Goal: Information Seeking & Learning: Learn about a topic

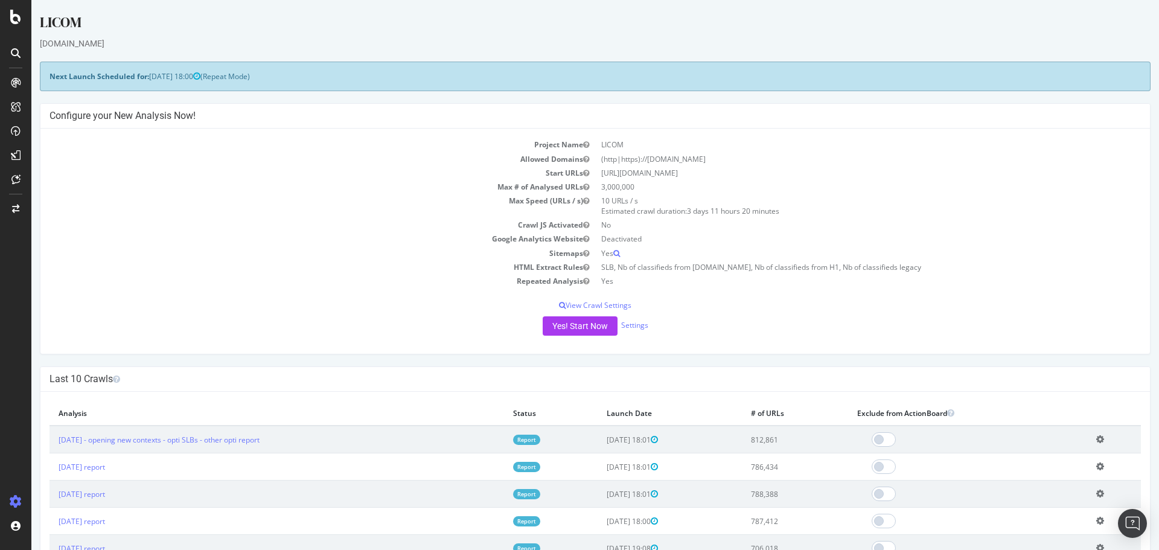
click at [536, 442] on link "Report" at bounding box center [526, 440] width 27 height 10
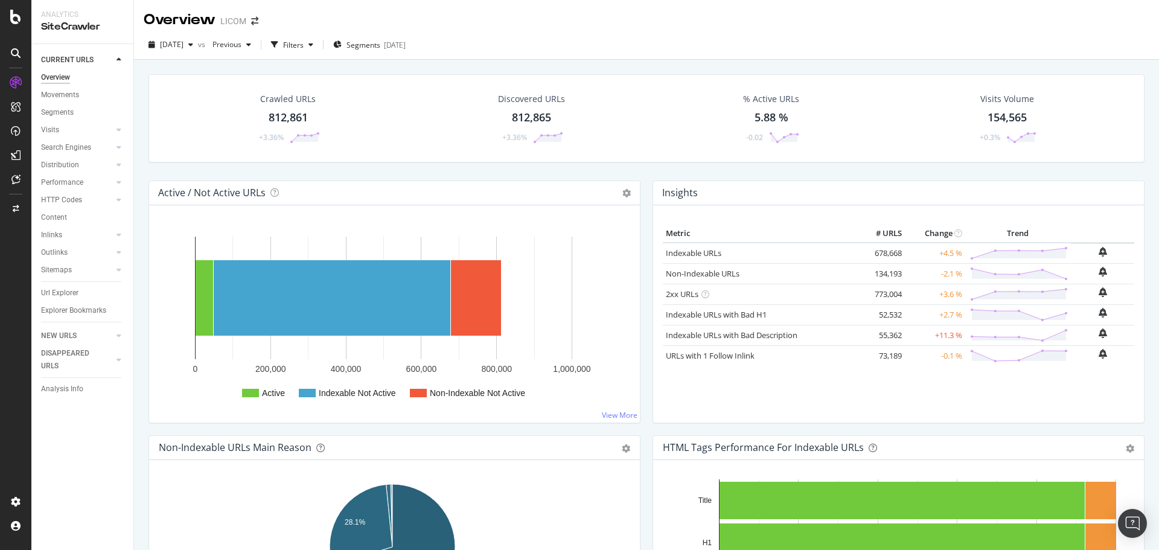
scroll to position [423, 0]
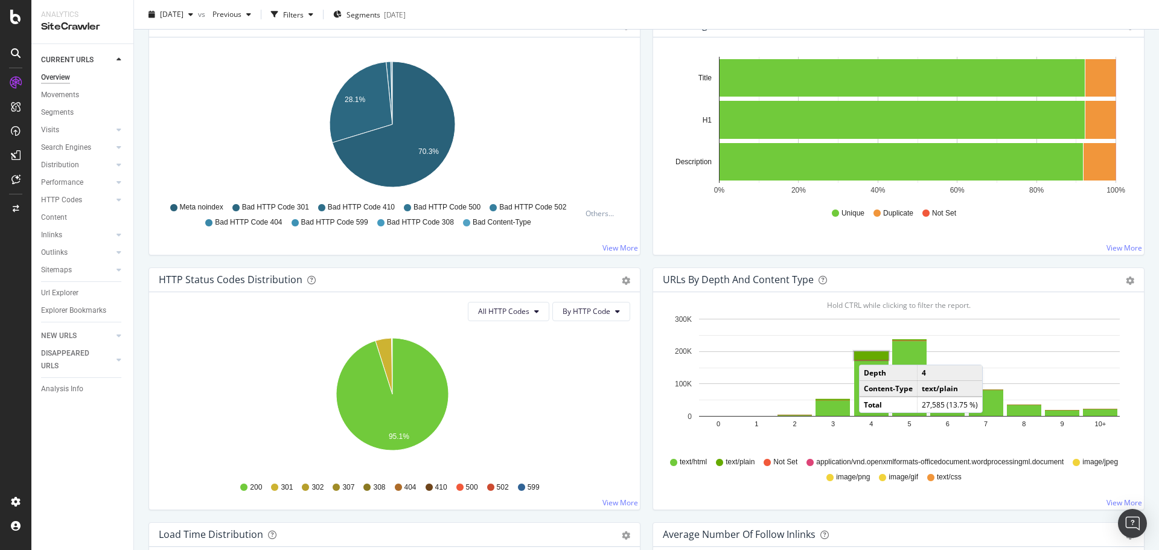
click at [866, 353] on rect "A chart." at bounding box center [871, 355] width 34 height 8
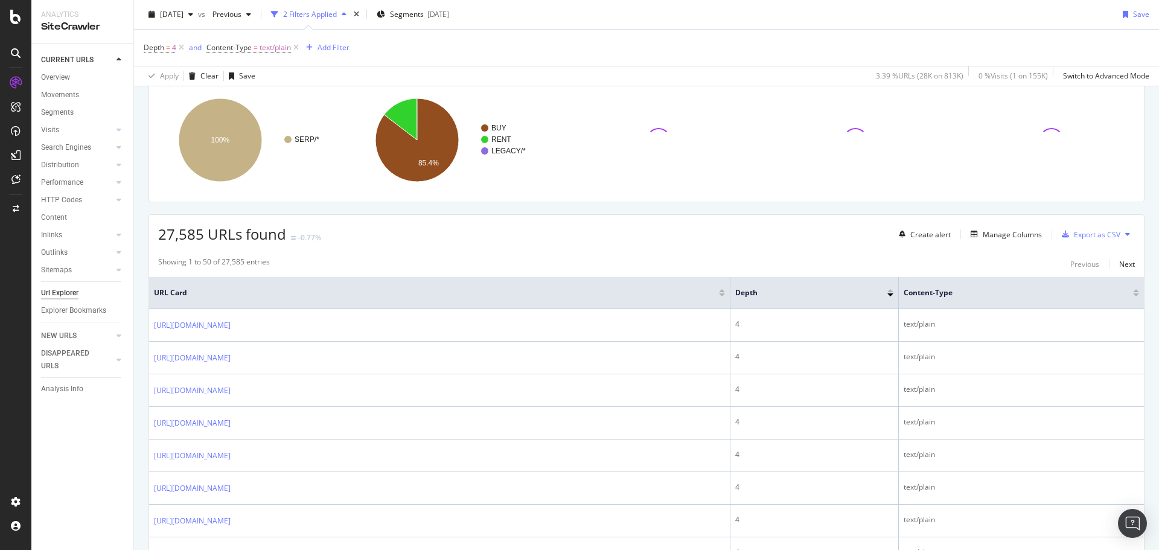
scroll to position [241, 0]
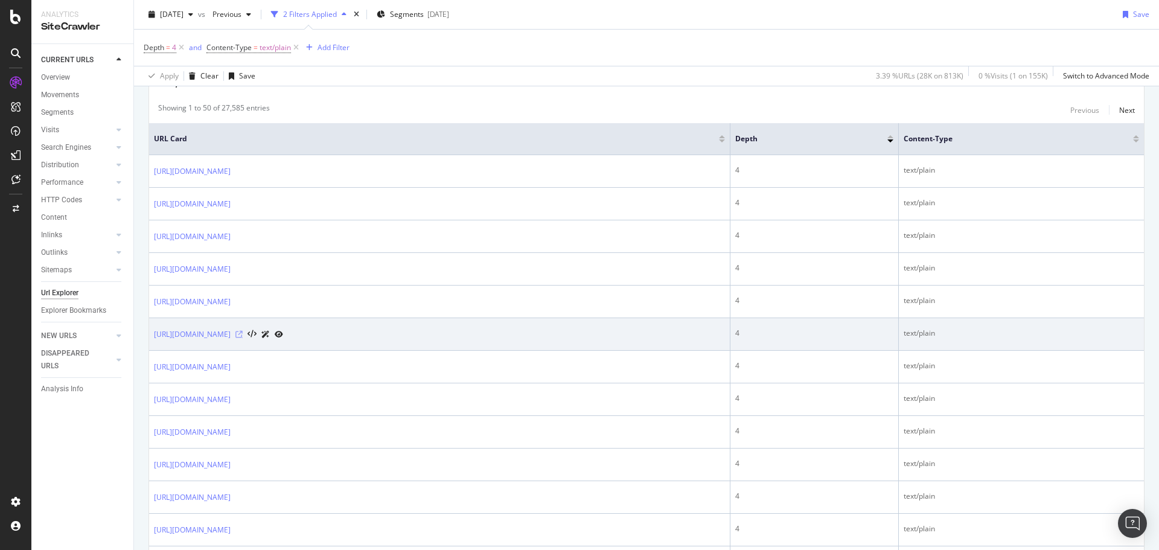
click at [243, 333] on icon at bounding box center [238, 334] width 7 height 7
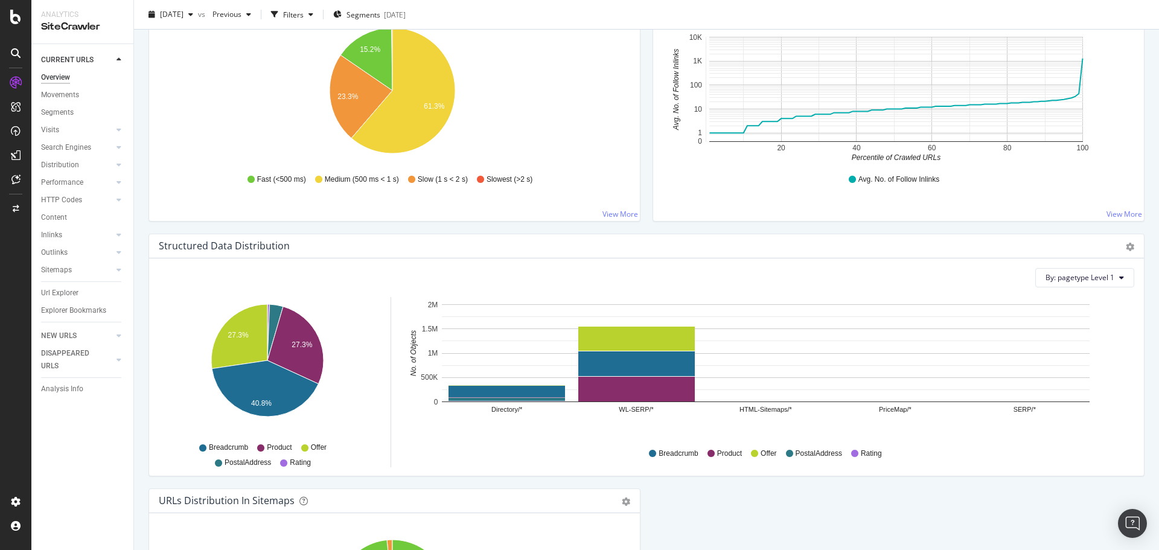
scroll to position [1201, 0]
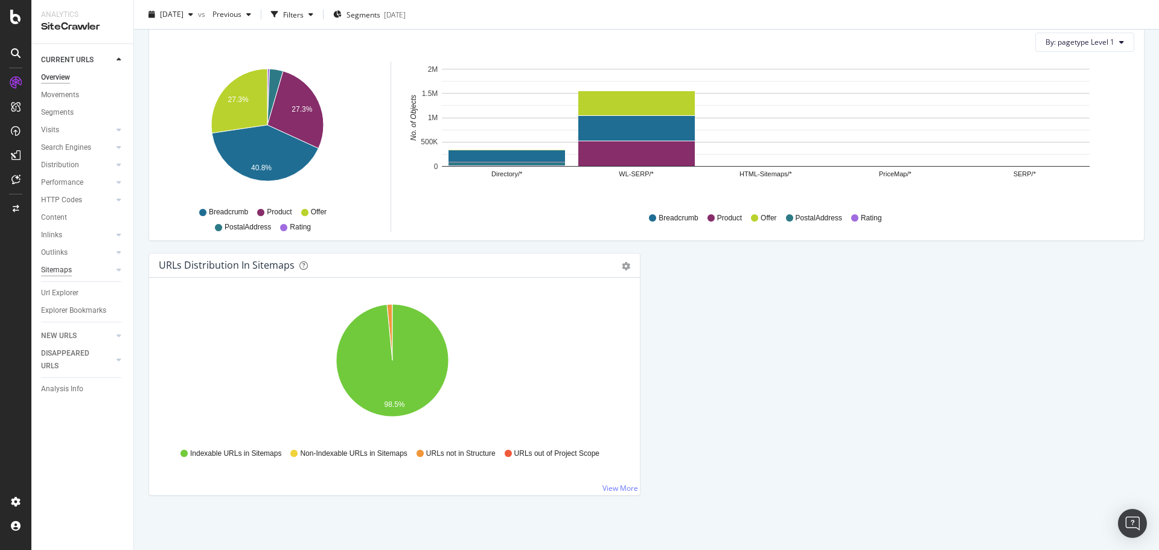
click at [63, 269] on div "Sitemaps" at bounding box center [56, 270] width 31 height 13
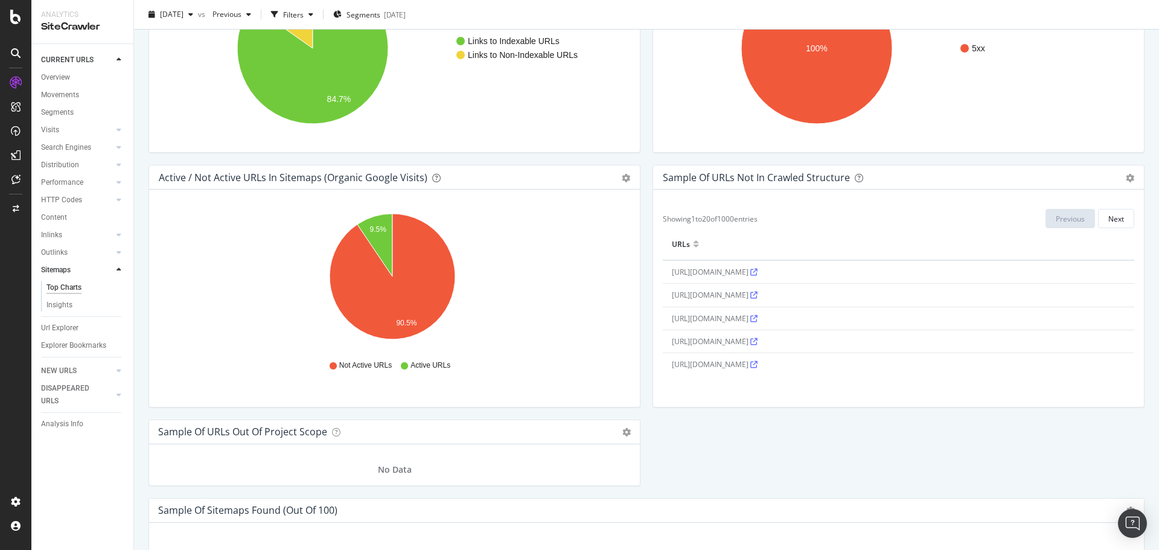
scroll to position [1087, 0]
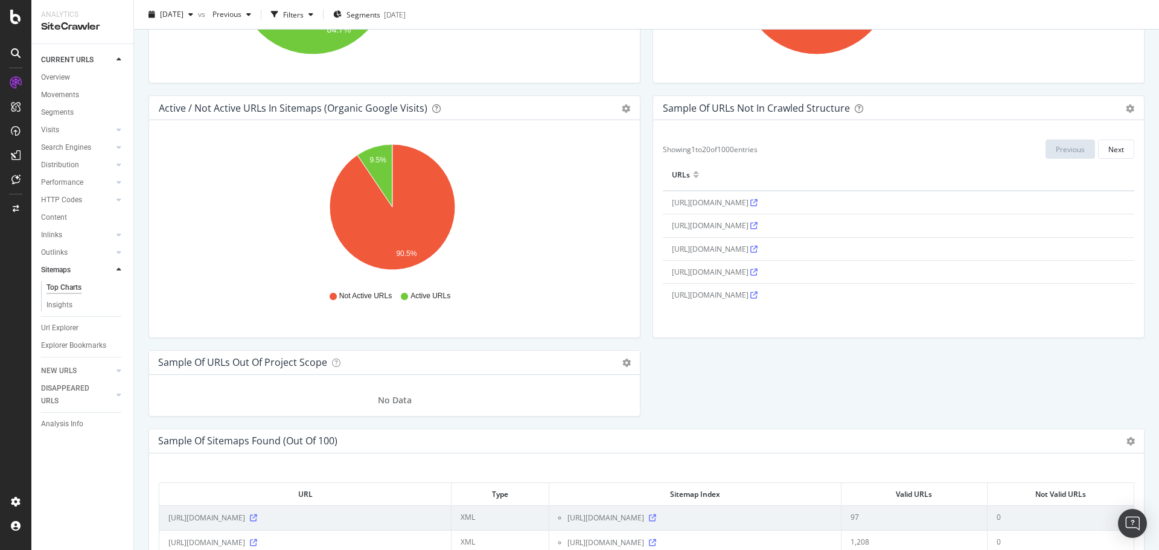
click at [750, 206] on icon at bounding box center [753, 202] width 7 height 7
click at [758, 253] on icon at bounding box center [753, 249] width 7 height 7
click at [758, 243] on icon at bounding box center [753, 238] width 7 height 7
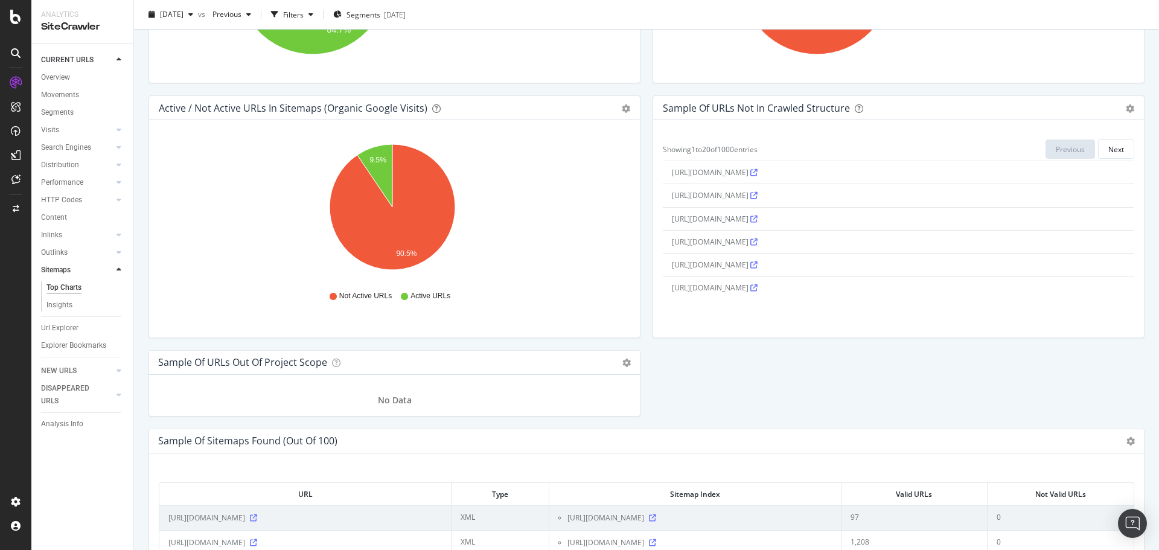
click at [750, 269] on icon at bounding box center [753, 264] width 7 height 7
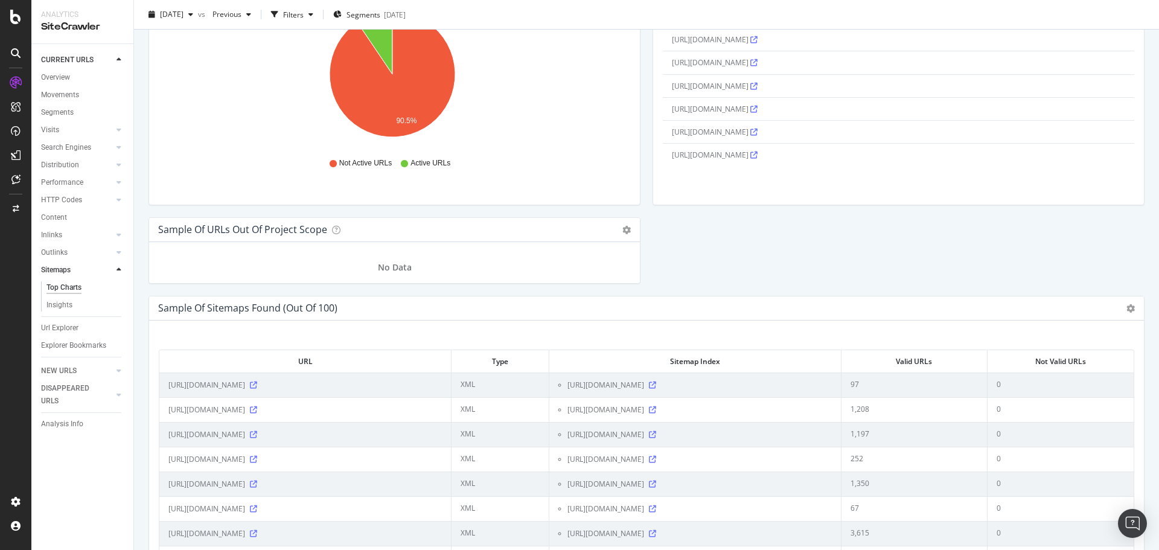
scroll to position [1328, 0]
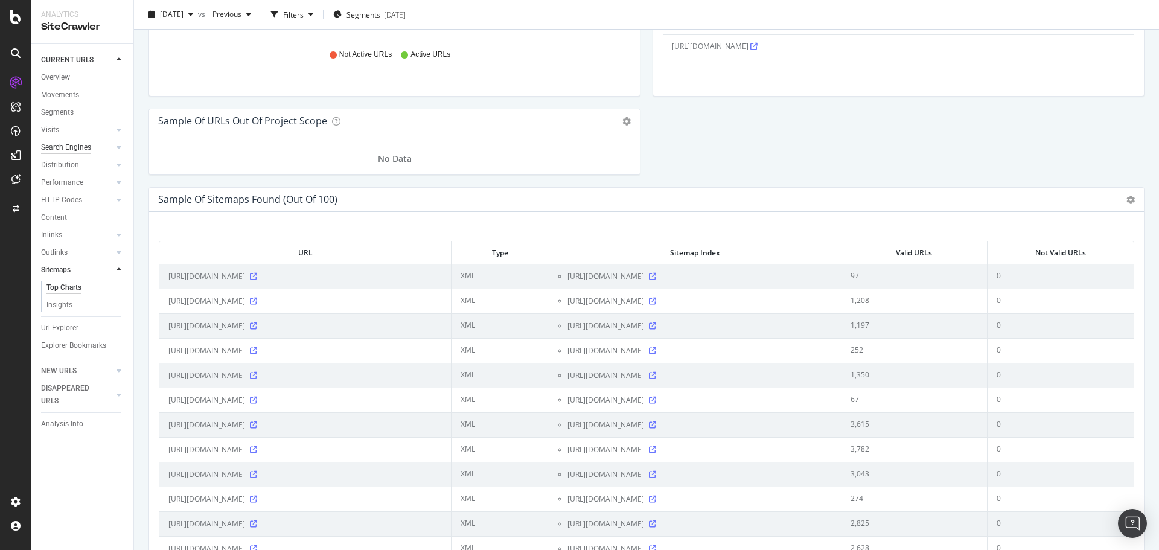
click at [62, 146] on div "Search Engines" at bounding box center [66, 147] width 50 height 13
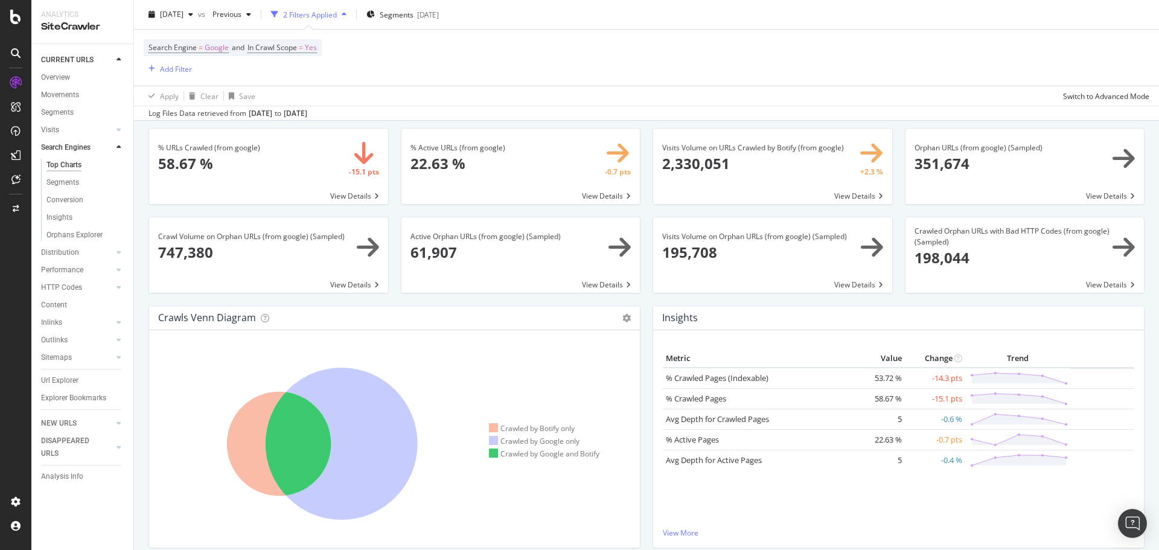
scroll to position [36, 0]
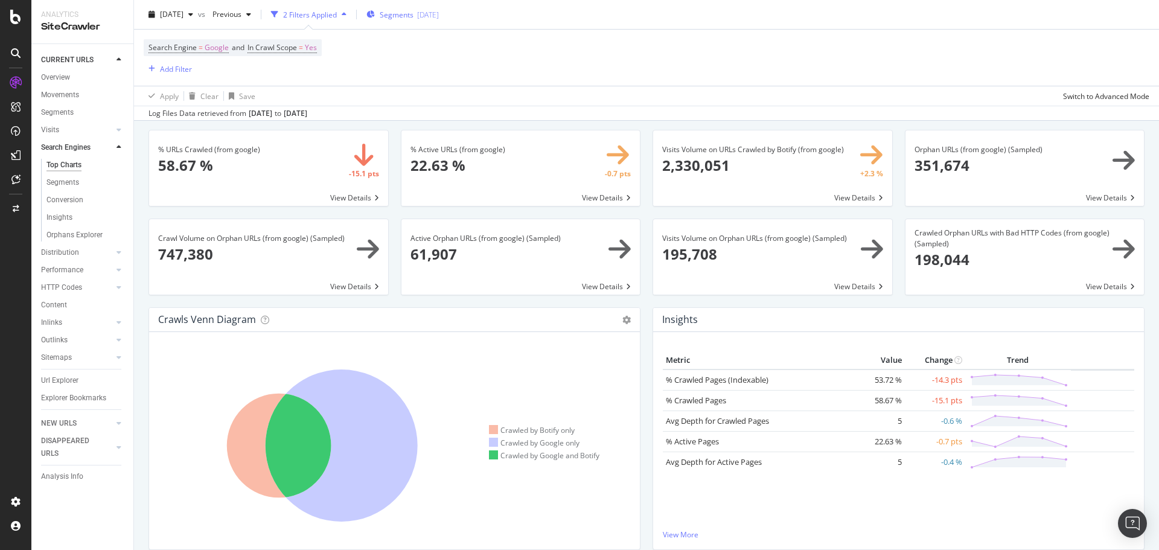
click at [414, 18] on span "Segments" at bounding box center [397, 14] width 34 height 10
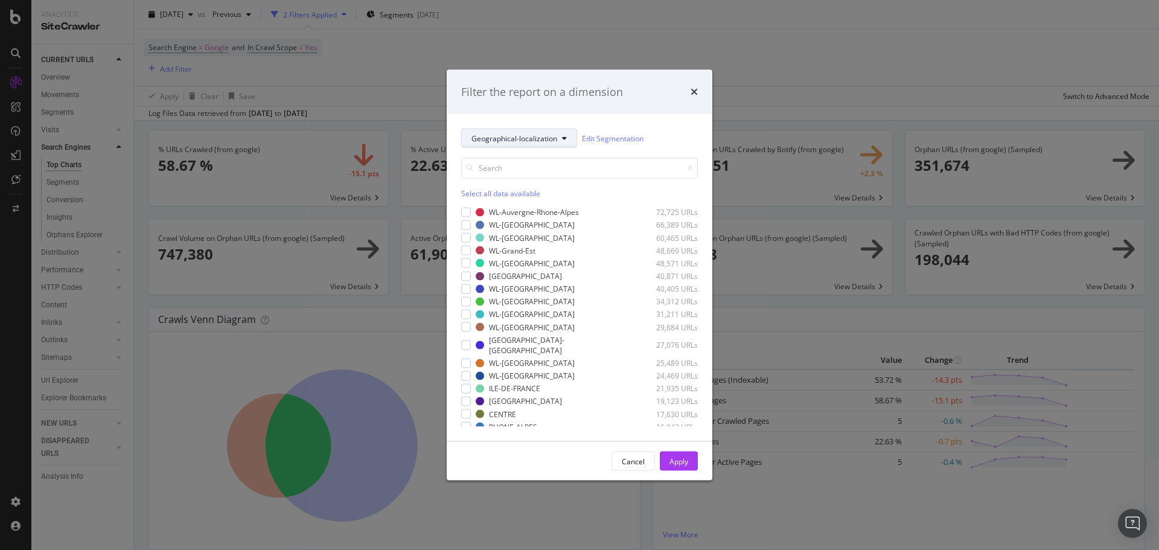
click at [483, 132] on button "Geographical-localization" at bounding box center [519, 138] width 116 height 19
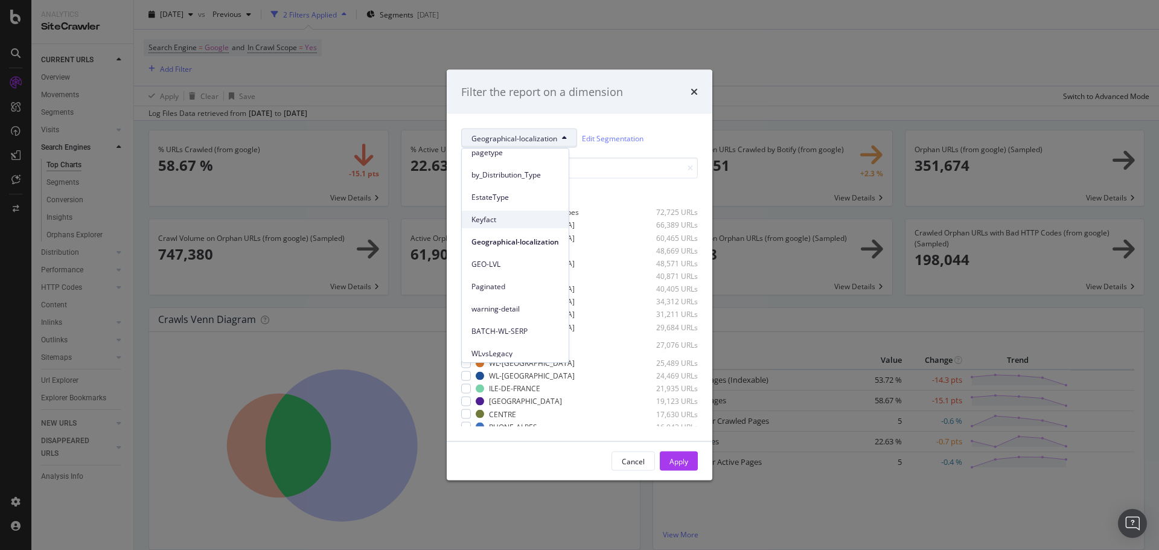
scroll to position [0, 0]
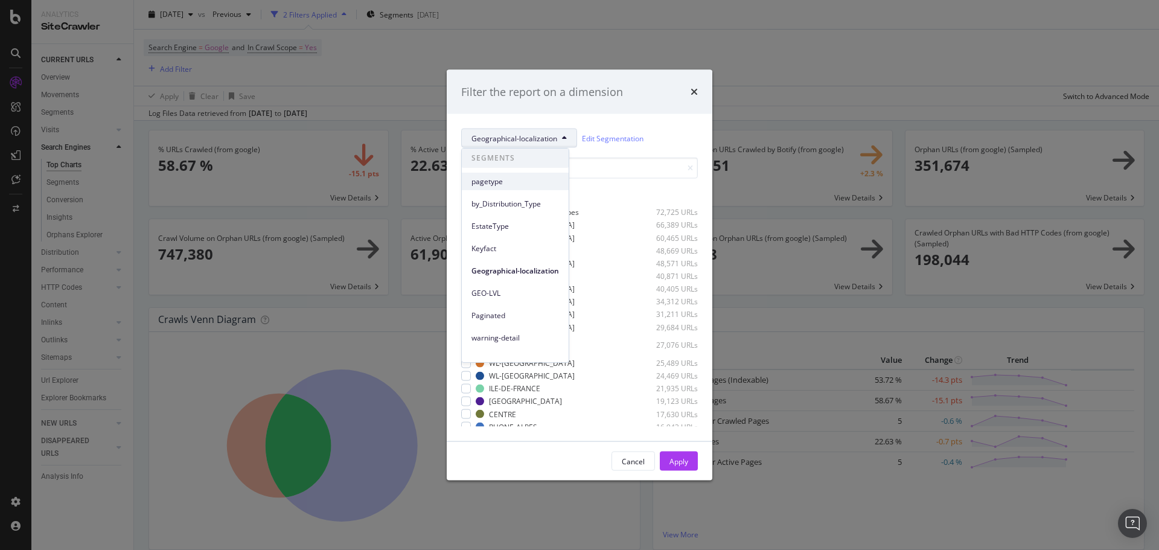
click at [501, 184] on span "pagetype" at bounding box center [516, 181] width 88 height 11
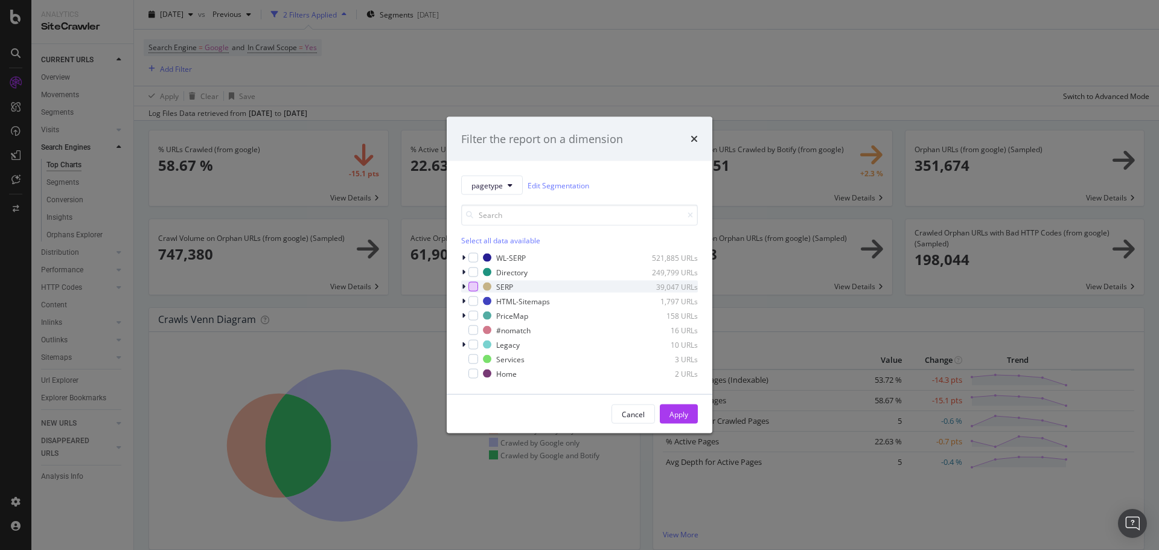
click at [475, 289] on div "modal" at bounding box center [474, 287] width 10 height 10
click at [464, 286] on icon "modal" at bounding box center [464, 286] width 4 height 7
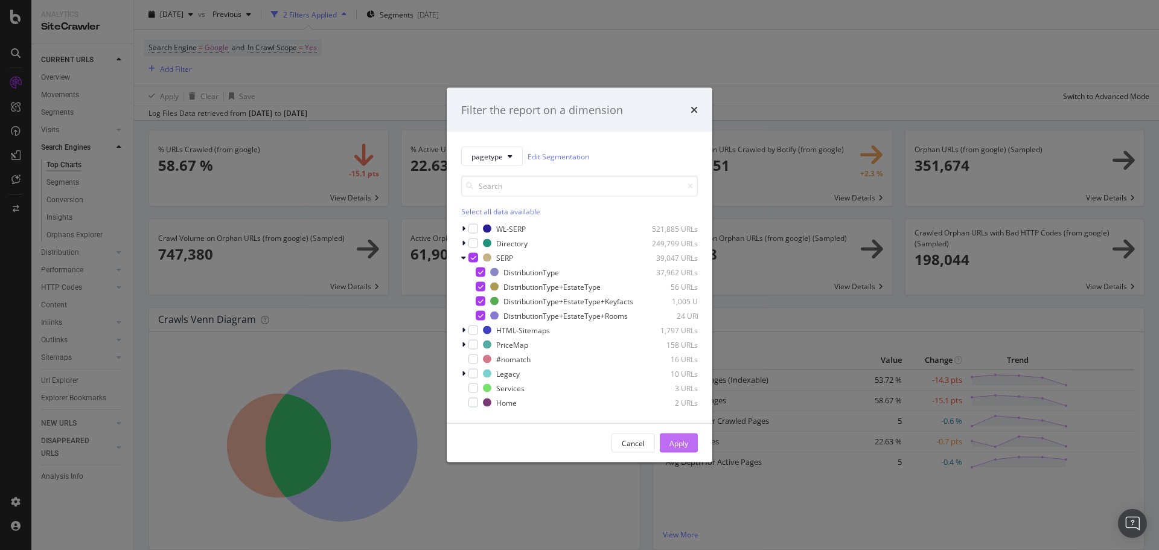
click at [673, 444] on div "Apply" at bounding box center [679, 443] width 19 height 10
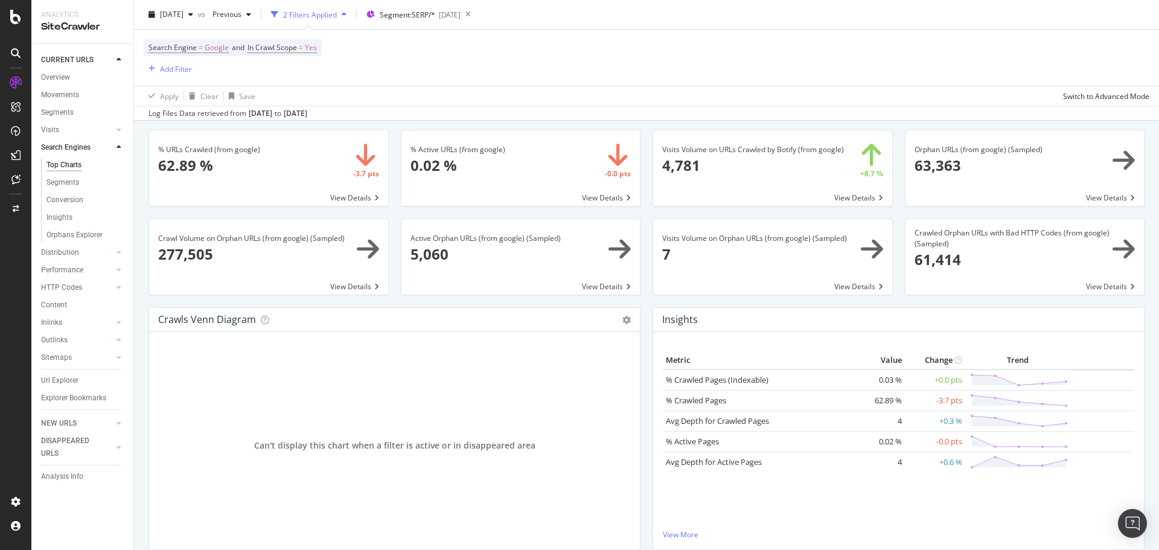
click at [639, 447] on div "Crawls Venn Diagram Chart (by Value) Table Expand Export as CSV × This graph sh…" at bounding box center [394, 434] width 504 height 255
click at [427, 15] on span "Segment: SERP/*" at bounding box center [408, 15] width 56 height 10
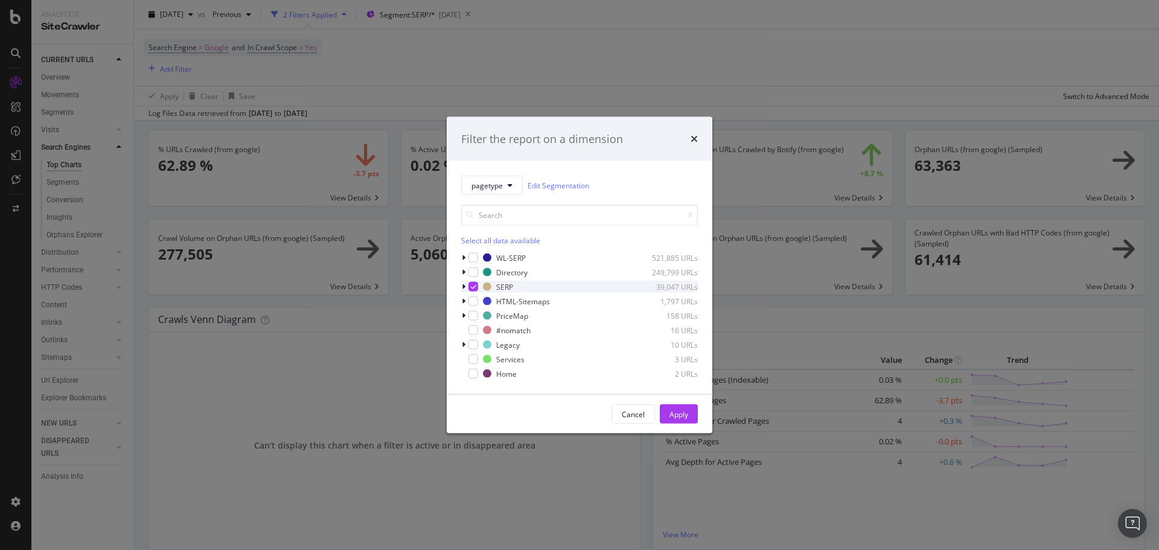
click at [465, 285] on icon "modal" at bounding box center [464, 286] width 4 height 7
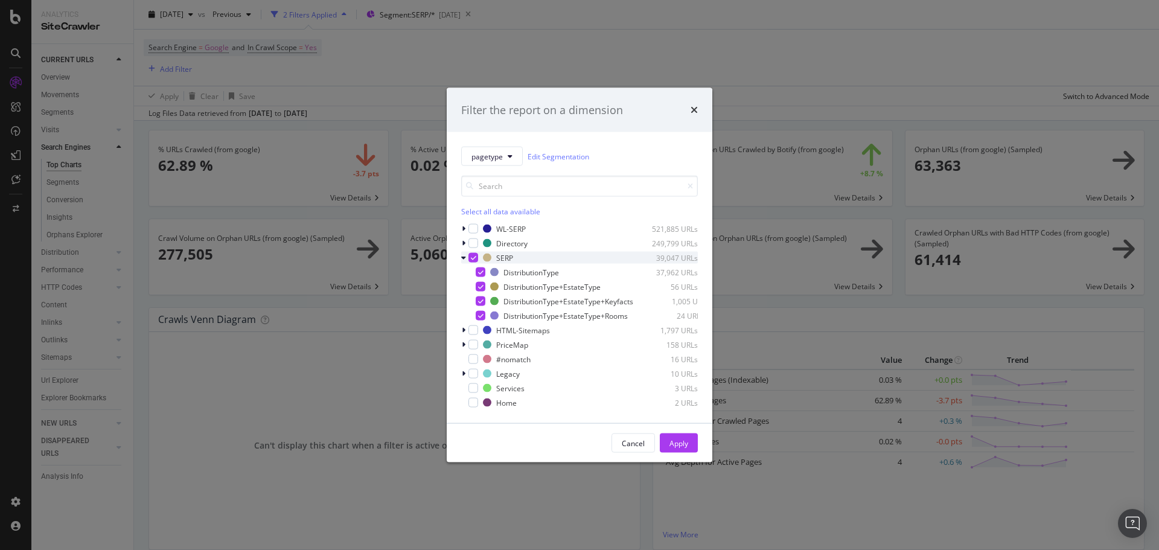
click at [472, 255] on icon "modal" at bounding box center [473, 258] width 5 height 6
click at [561, 281] on div "DistributionType+EstateType" at bounding box center [552, 286] width 97 height 10
click at [683, 443] on div "Apply" at bounding box center [679, 443] width 19 height 10
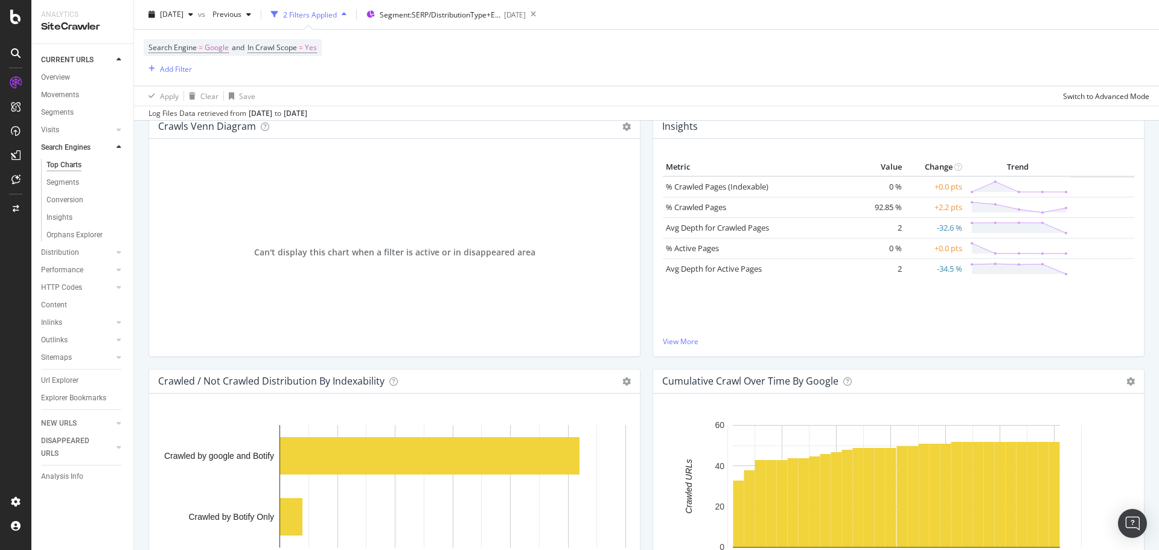
scroll to position [36, 0]
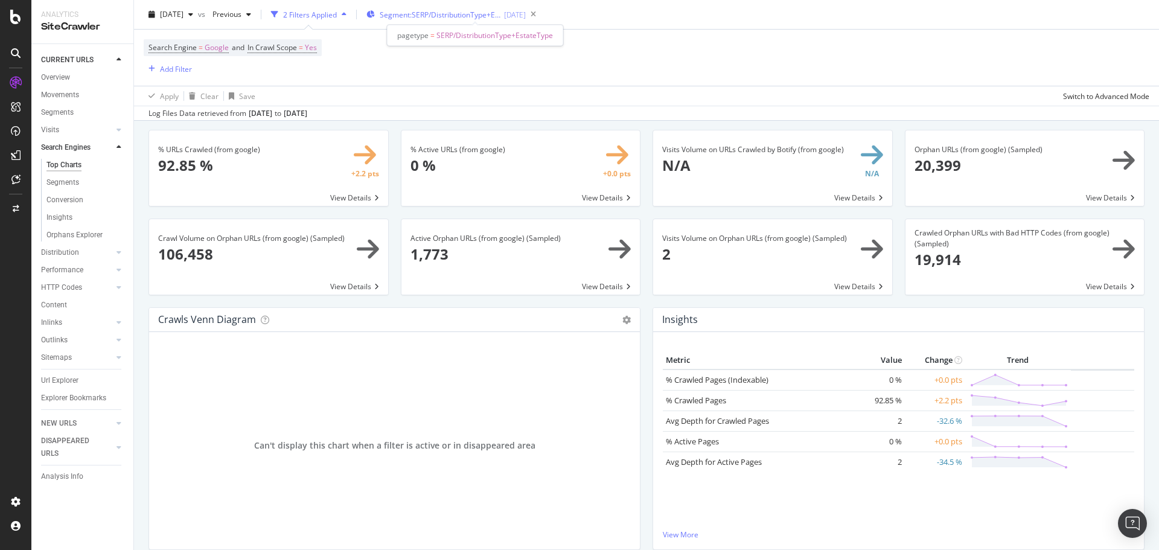
click at [482, 19] on span "Segment: SERP/DistributionType+EstateType" at bounding box center [440, 15] width 121 height 10
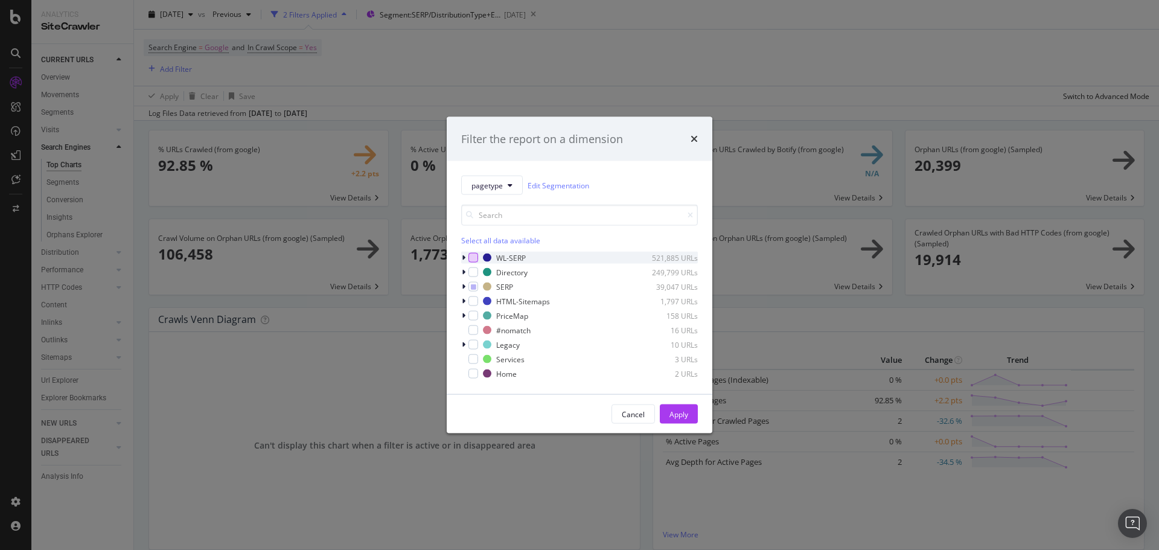
click at [474, 260] on div "modal" at bounding box center [474, 258] width 10 height 10
click at [685, 412] on div "Apply" at bounding box center [679, 414] width 19 height 10
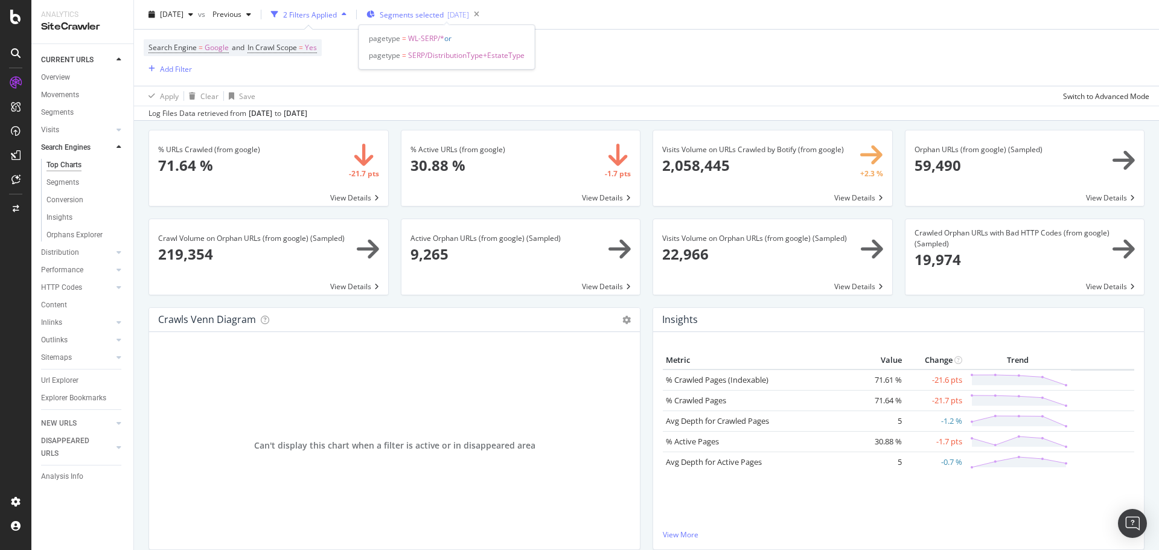
click at [469, 11] on div "[DATE]" at bounding box center [458, 15] width 22 height 10
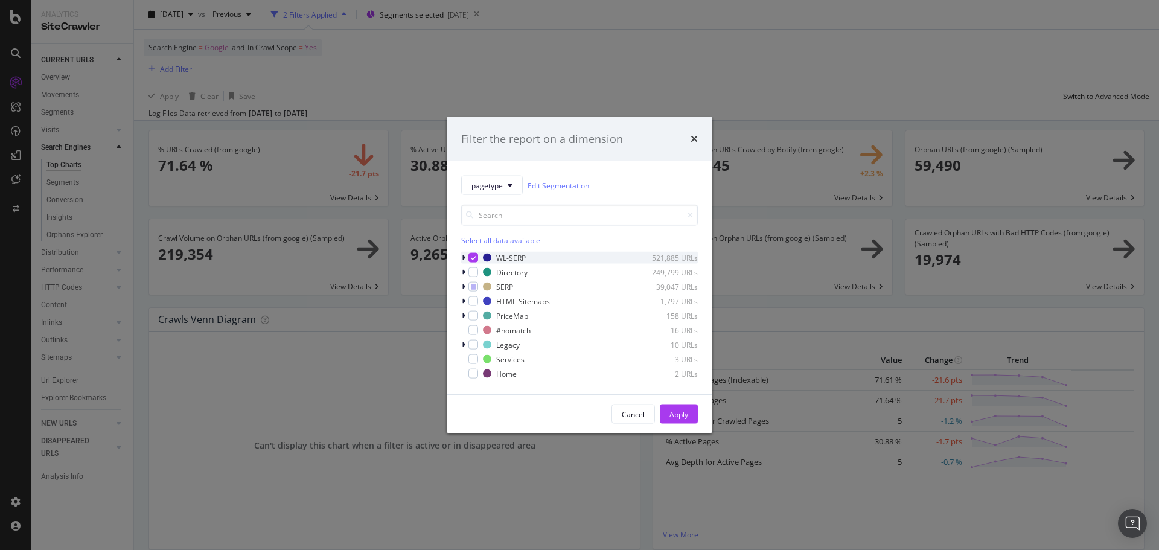
click at [465, 258] on icon "modal" at bounding box center [464, 257] width 4 height 7
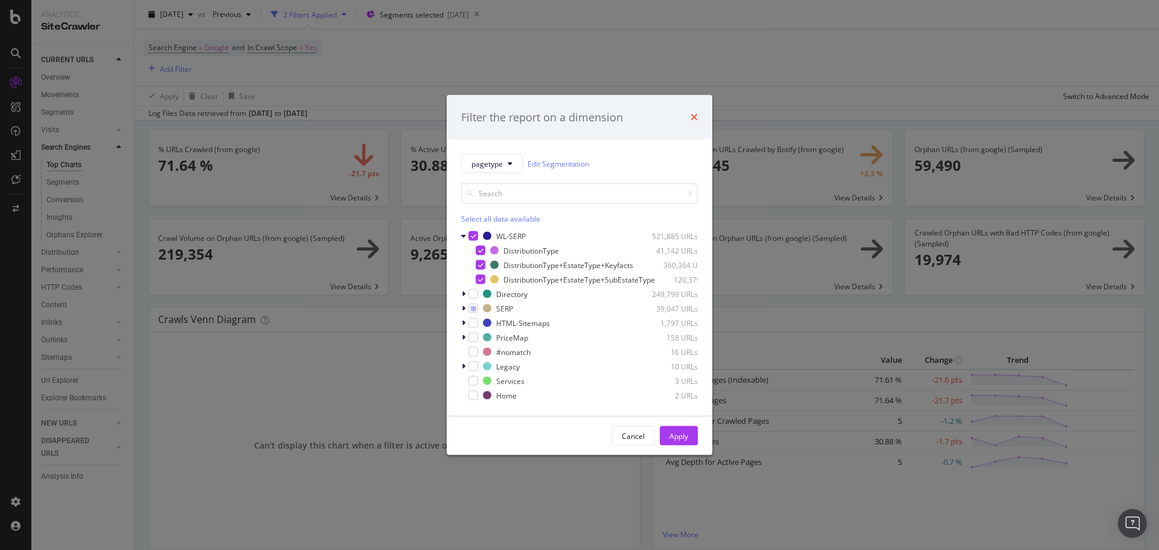
click at [695, 112] on icon "times" at bounding box center [694, 117] width 7 height 10
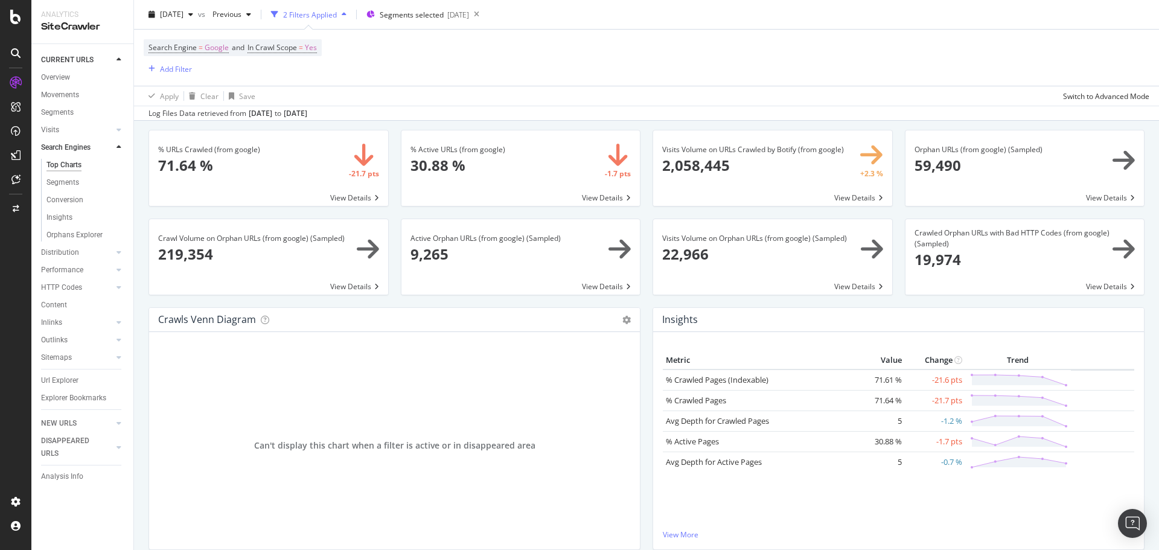
click at [63, 385] on div "Url Explorer" at bounding box center [59, 380] width 37 height 13
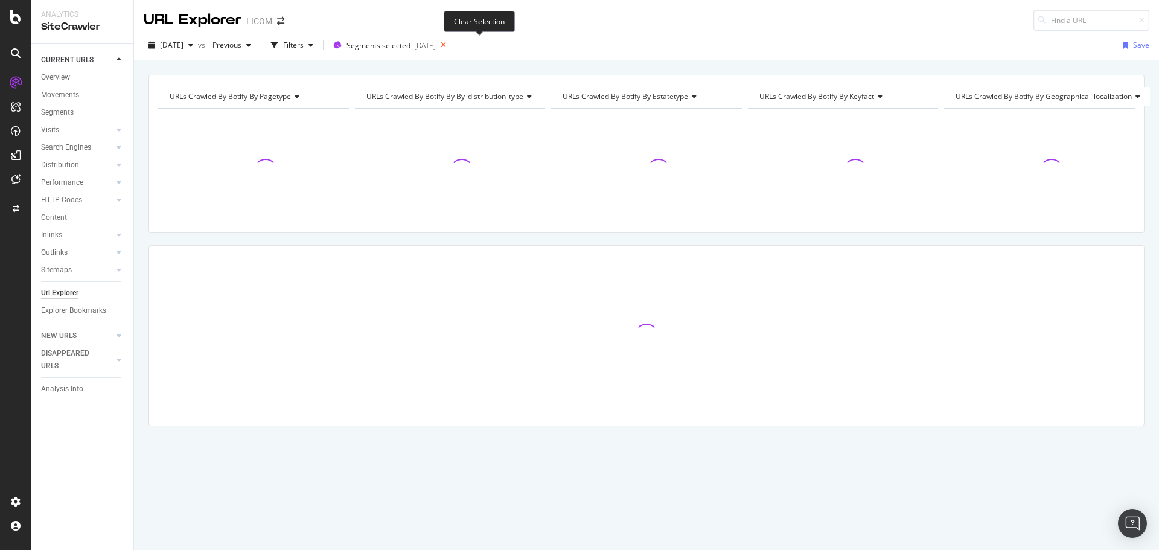
click at [451, 45] on icon at bounding box center [443, 45] width 15 height 17
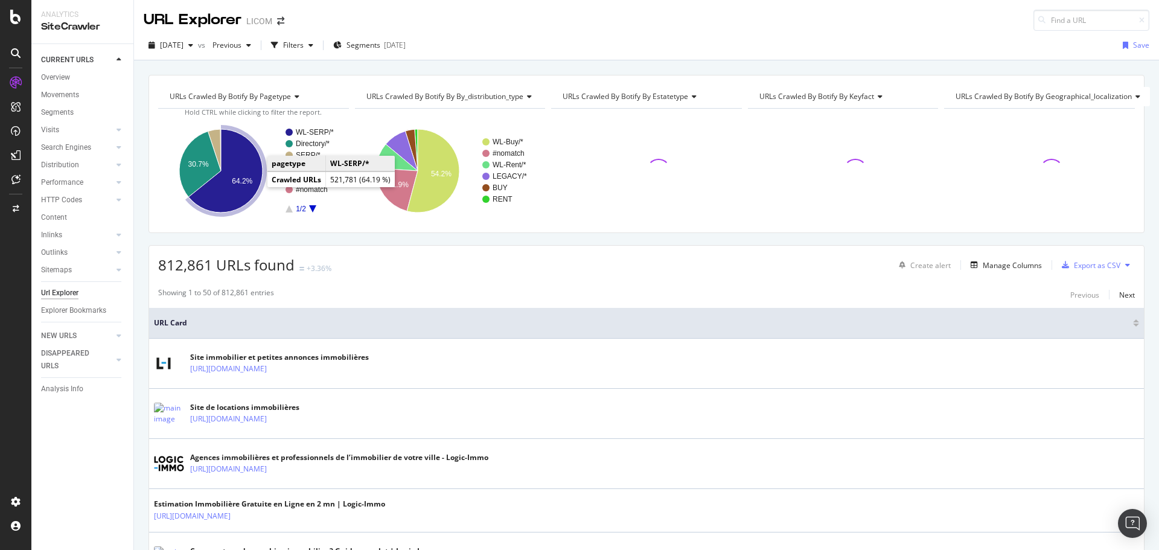
click at [234, 202] on icon "A chart." at bounding box center [225, 170] width 74 height 83
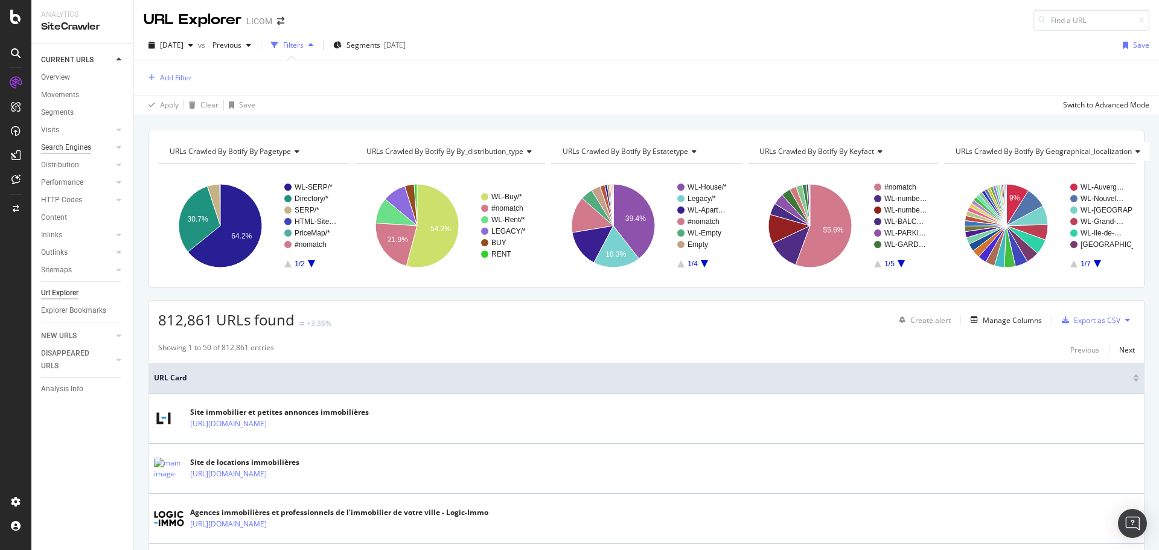
click at [86, 153] on div "Search Engines" at bounding box center [66, 147] width 50 height 13
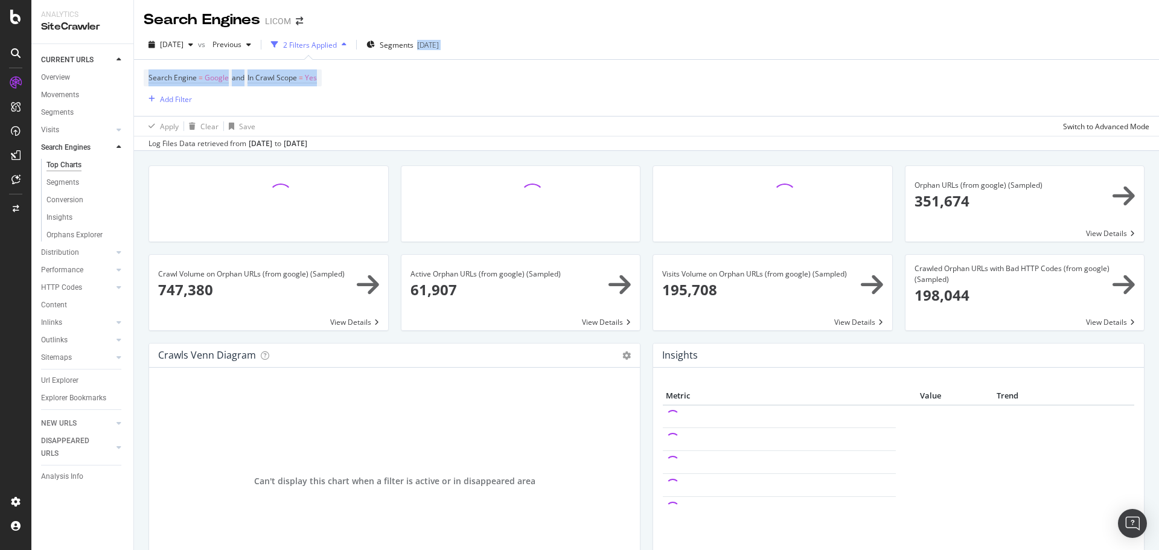
click at [435, 56] on div "[DATE] vs Previous 2 Filters Applied Segments [DATE] Search Engine = Google and…" at bounding box center [646, 90] width 1025 height 121
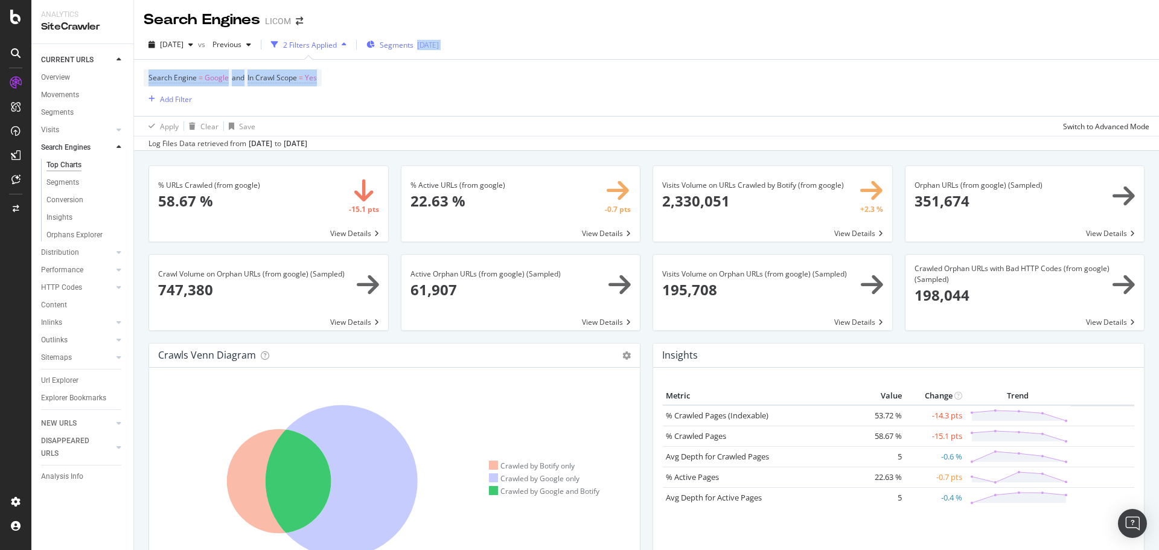
click at [437, 46] on div "[DATE]" at bounding box center [428, 45] width 22 height 10
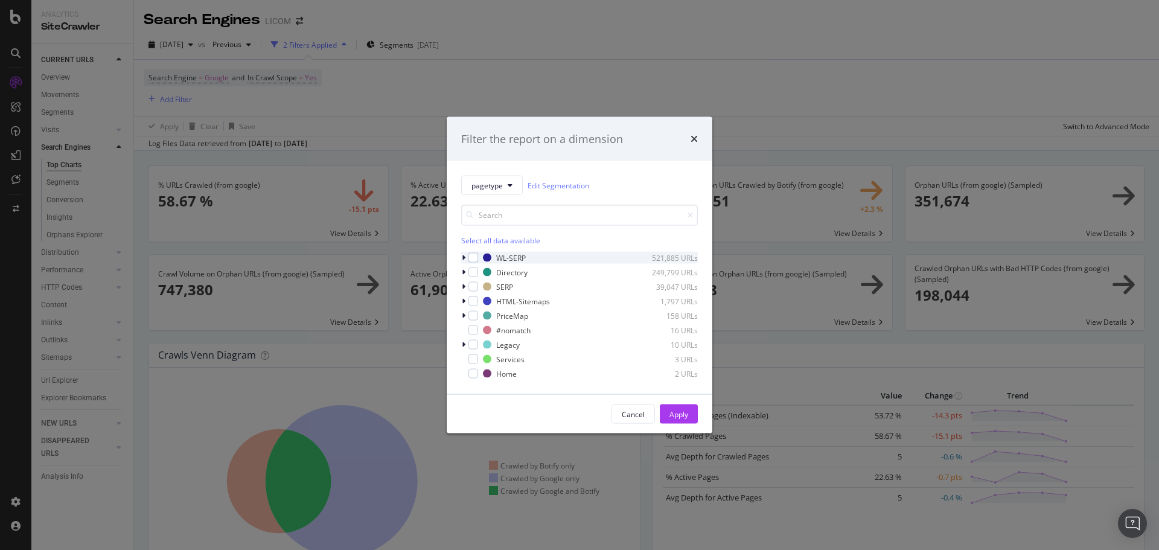
click at [464, 259] on icon "modal" at bounding box center [464, 257] width 4 height 7
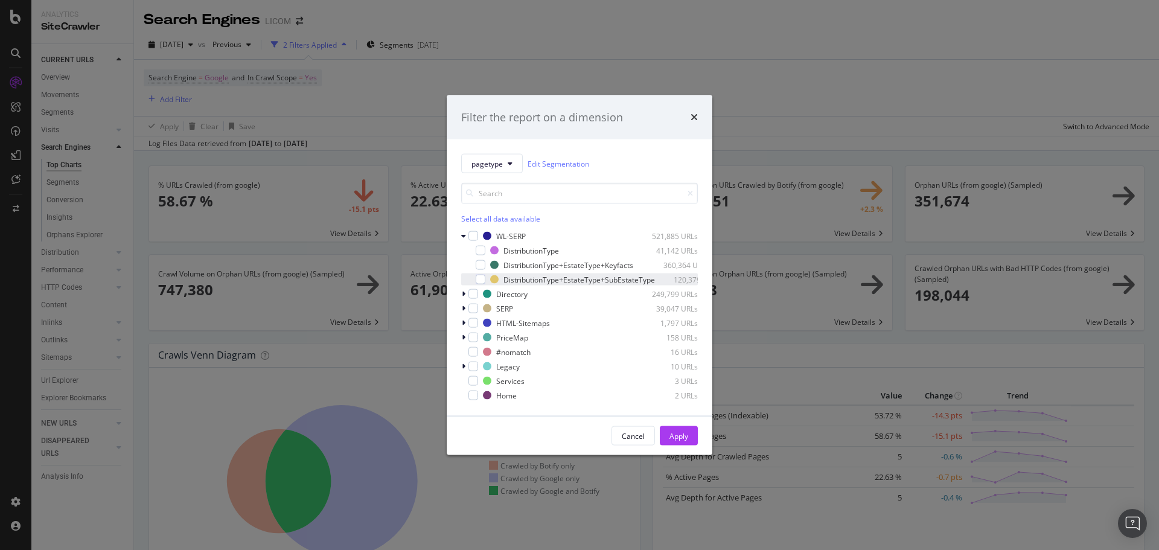
click at [487, 278] on div "DistributionType+EstateType+SubEstateType 120,379 URLs" at bounding box center [579, 279] width 237 height 12
click at [694, 109] on div "times" at bounding box center [694, 117] width 7 height 16
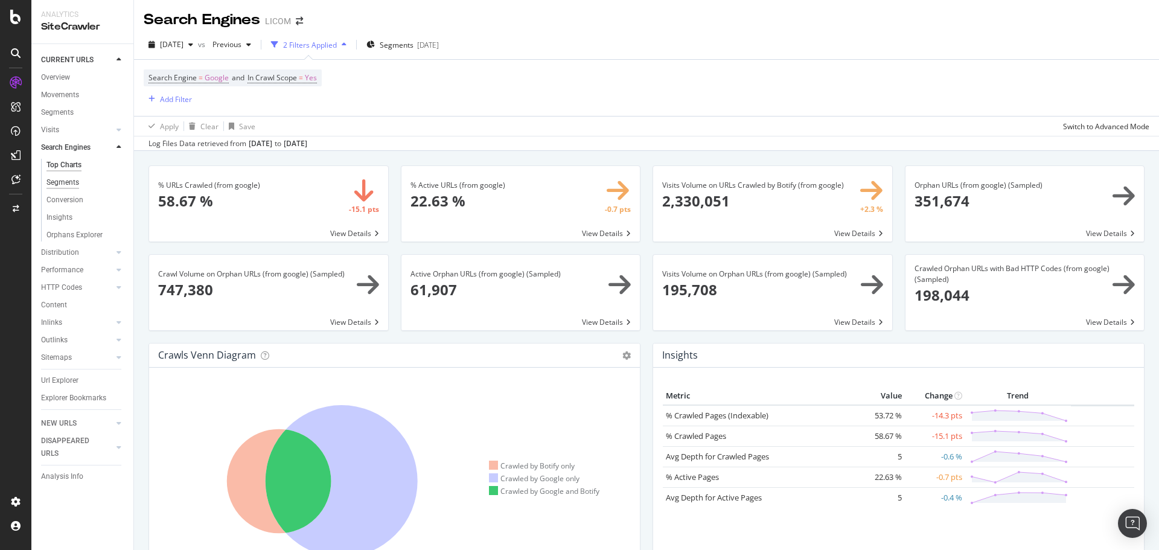
click at [69, 183] on div "Segments" at bounding box center [62, 182] width 33 height 13
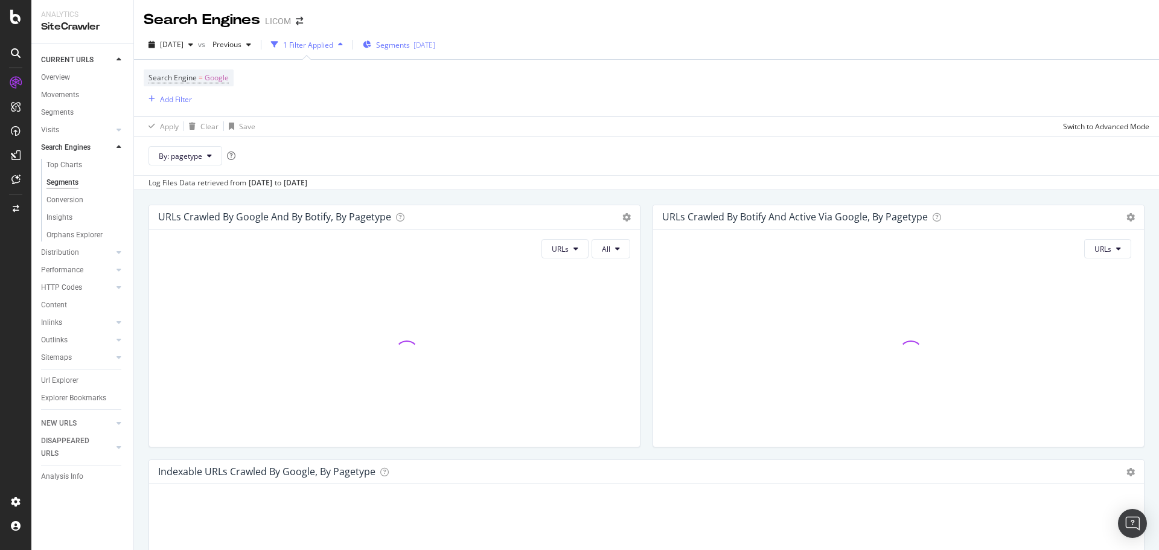
click at [410, 47] on span "Segments" at bounding box center [393, 45] width 34 height 10
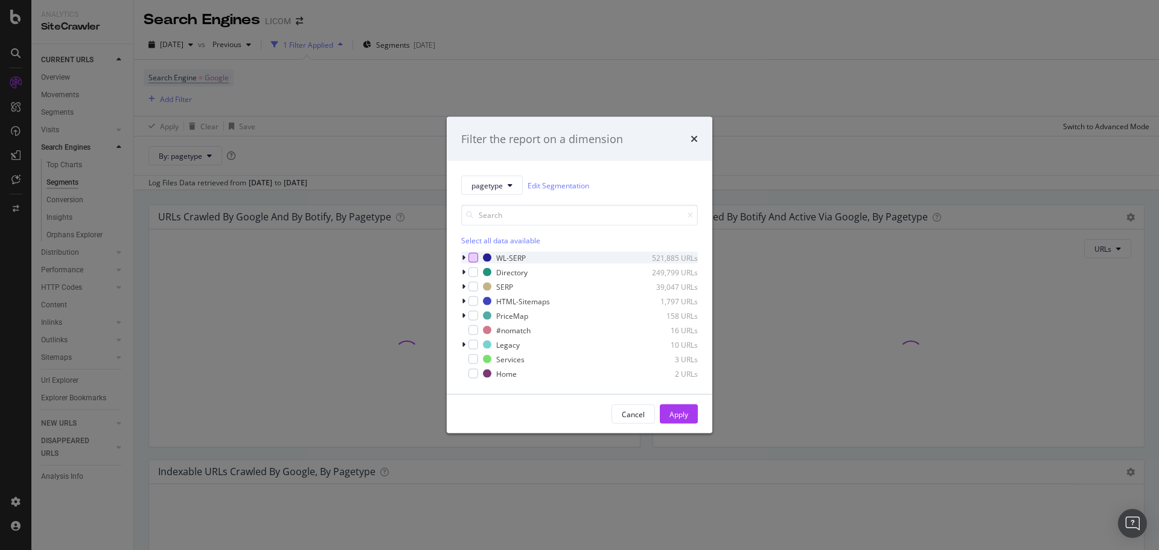
click at [473, 256] on div "modal" at bounding box center [474, 258] width 10 height 10
click at [667, 412] on button "Apply" at bounding box center [679, 414] width 38 height 19
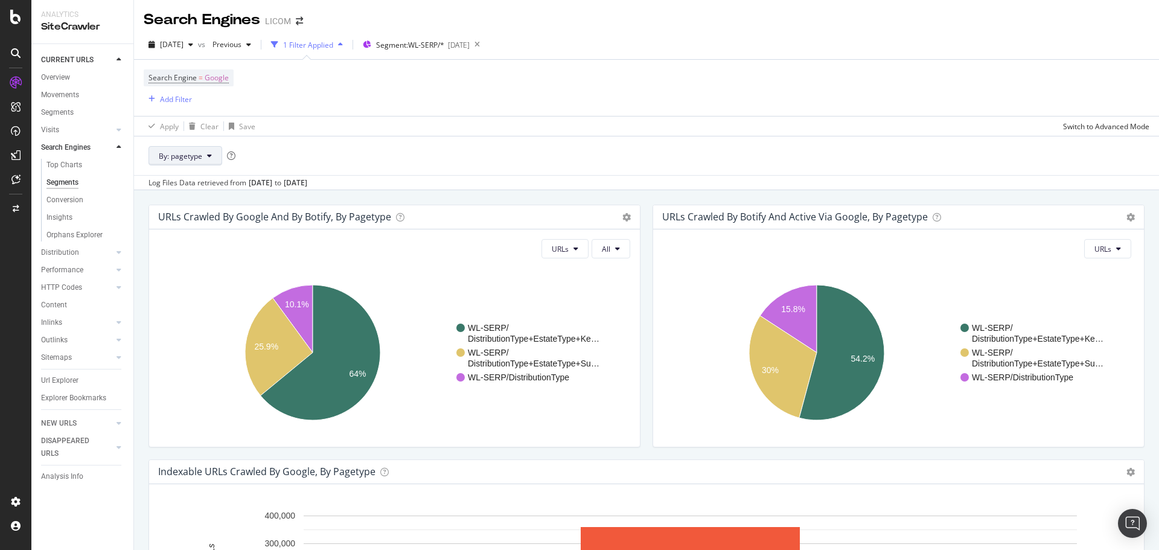
click at [200, 161] on span "By: pagetype" at bounding box center [180, 156] width 43 height 10
click at [63, 222] on div "Insights" at bounding box center [59, 217] width 26 height 13
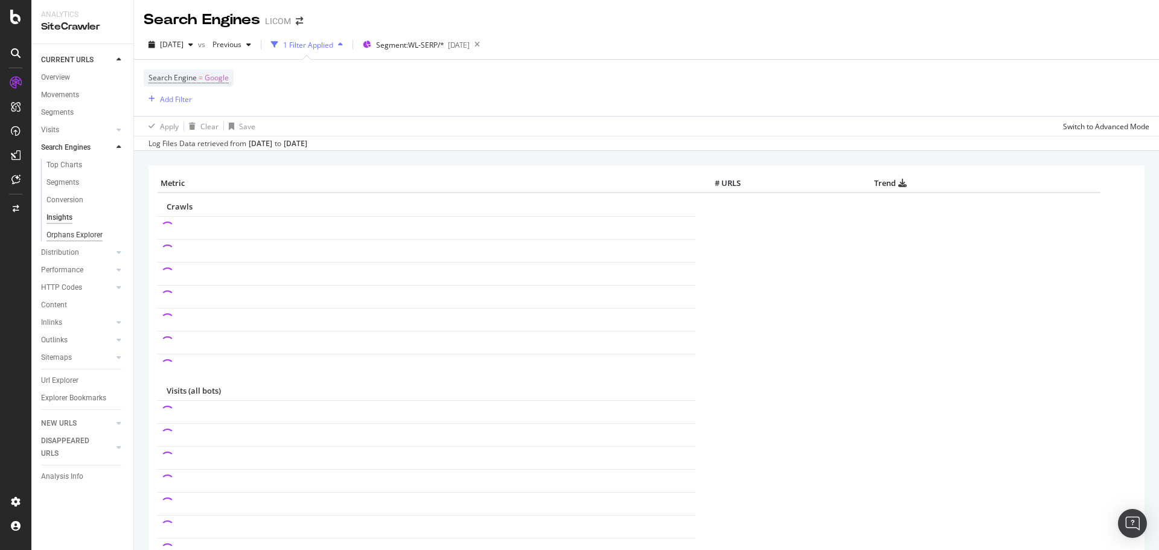
click at [65, 240] on div "Orphans Explorer" at bounding box center [74, 235] width 56 height 13
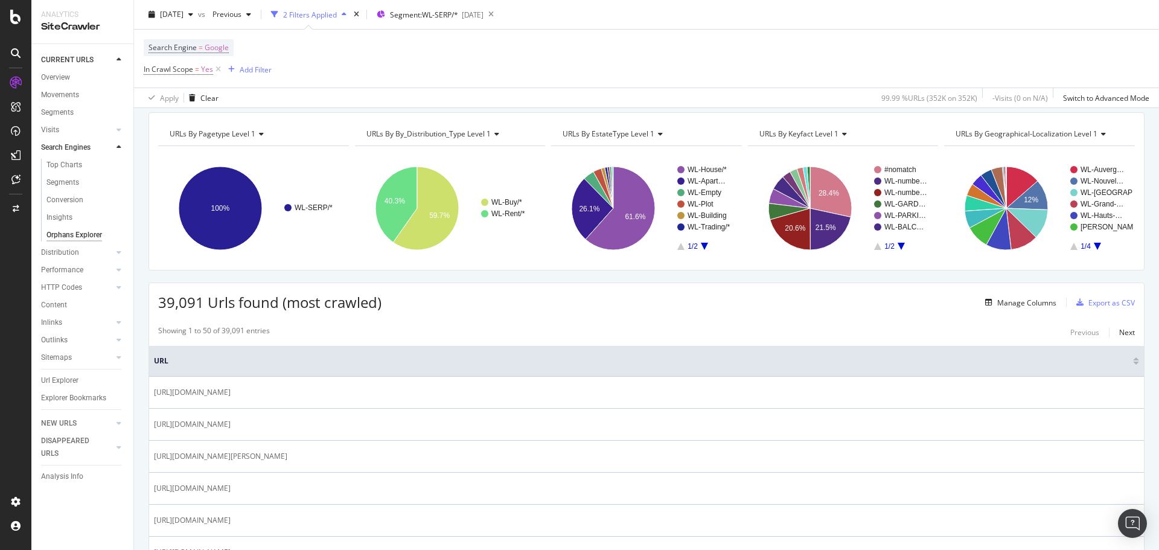
scroll to position [60, 0]
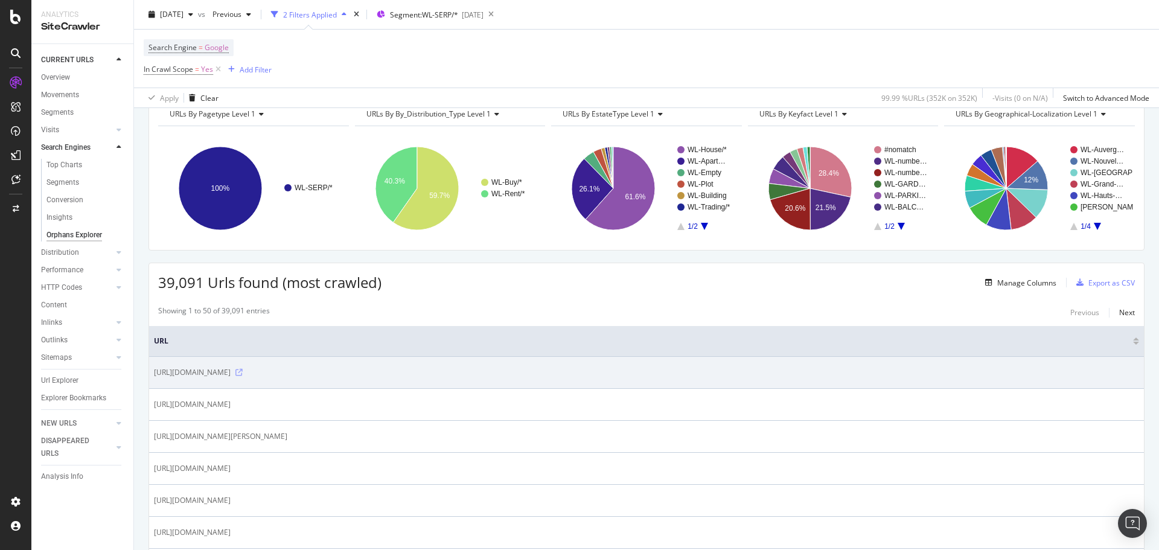
click at [243, 372] on icon at bounding box center [238, 372] width 7 height 7
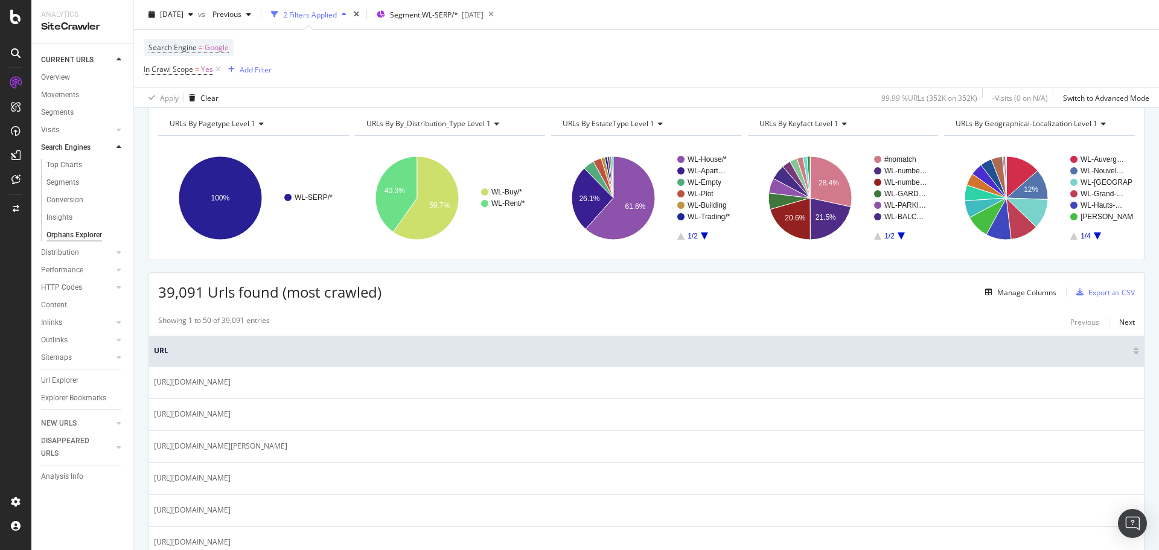
scroll to position [0, 0]
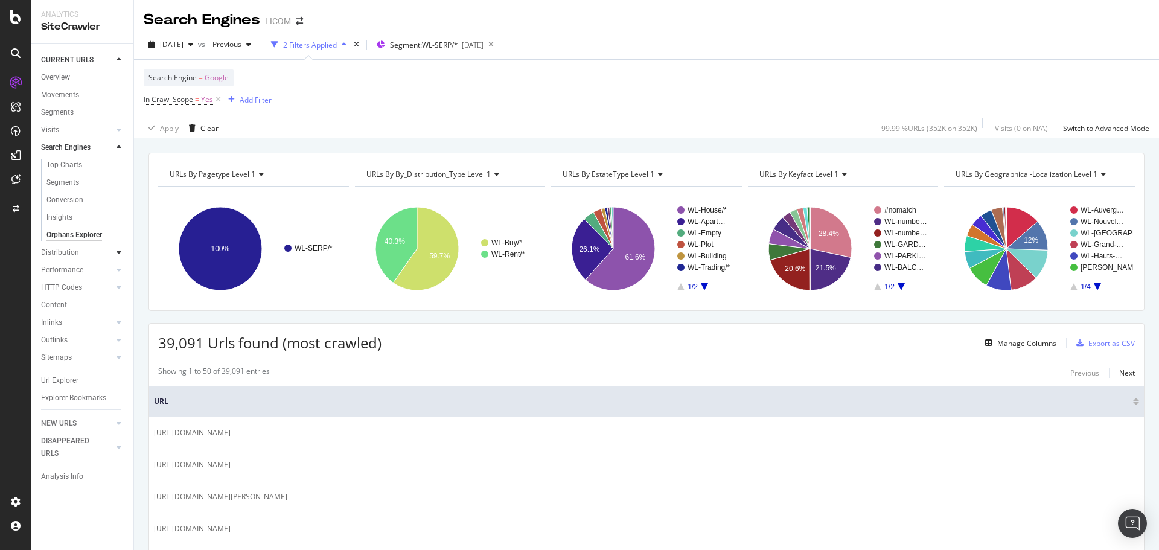
click at [120, 252] on icon at bounding box center [119, 252] width 5 height 7
click at [120, 144] on icon at bounding box center [119, 147] width 5 height 7
click at [72, 165] on div "Top Charts" at bounding box center [64, 165] width 36 height 13
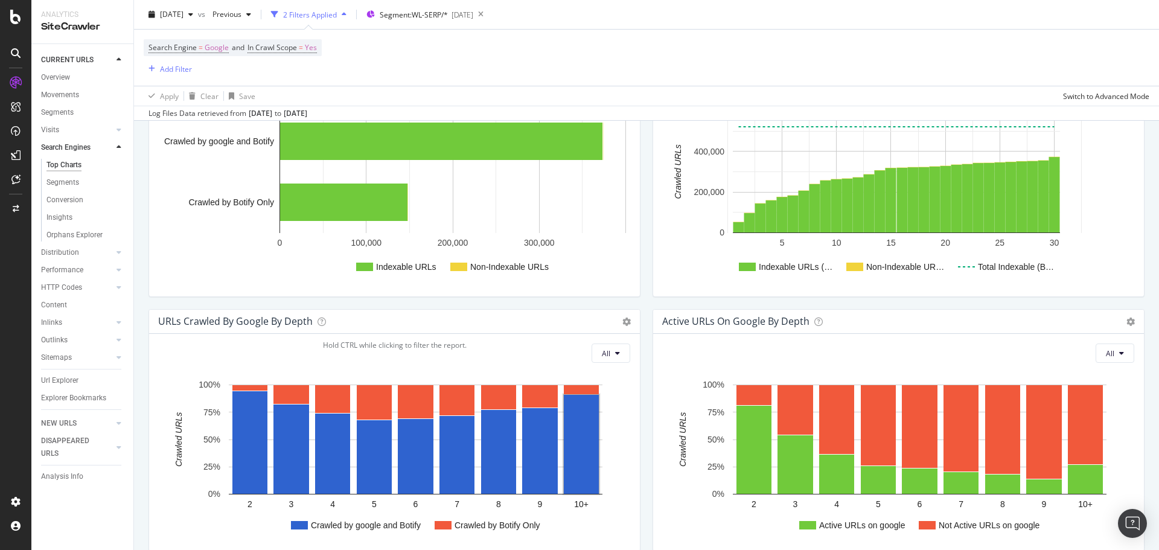
scroll to position [664, 0]
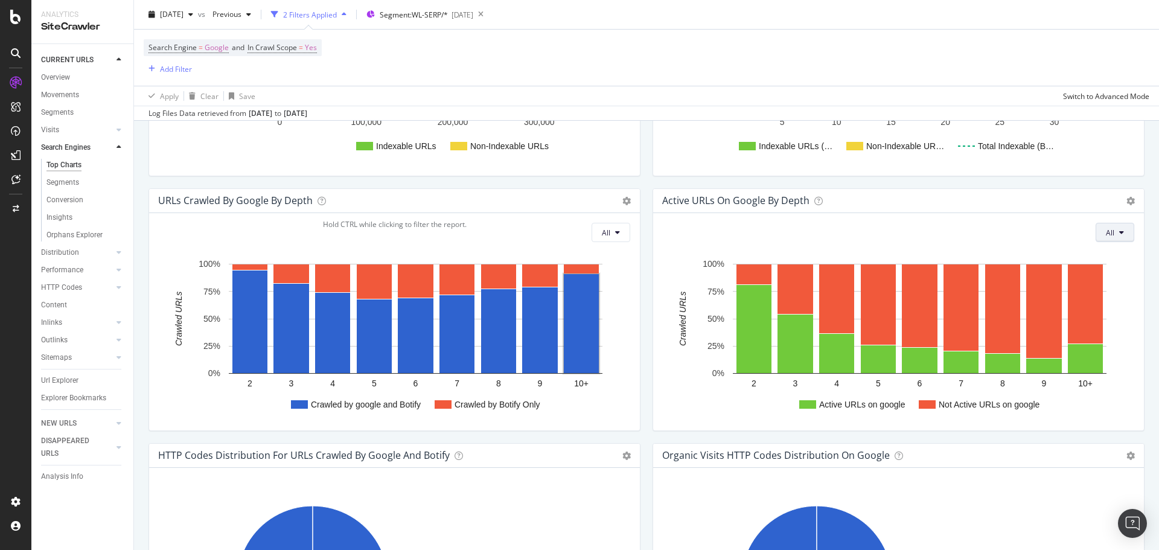
click at [1106, 234] on span "All" at bounding box center [1110, 233] width 8 height 10
click at [1050, 234] on span "Indexable URLs" at bounding box center [1043, 233] width 68 height 11
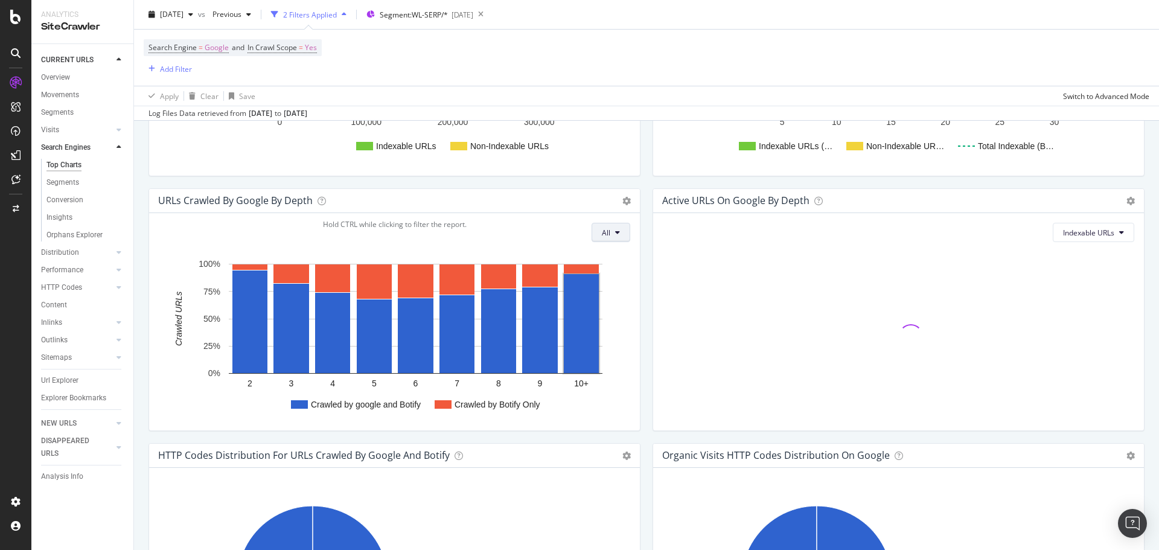
click at [609, 233] on button "All" at bounding box center [611, 232] width 39 height 19
click at [607, 280] on span "Indexable URLs" at bounding box center [632, 278] width 68 height 11
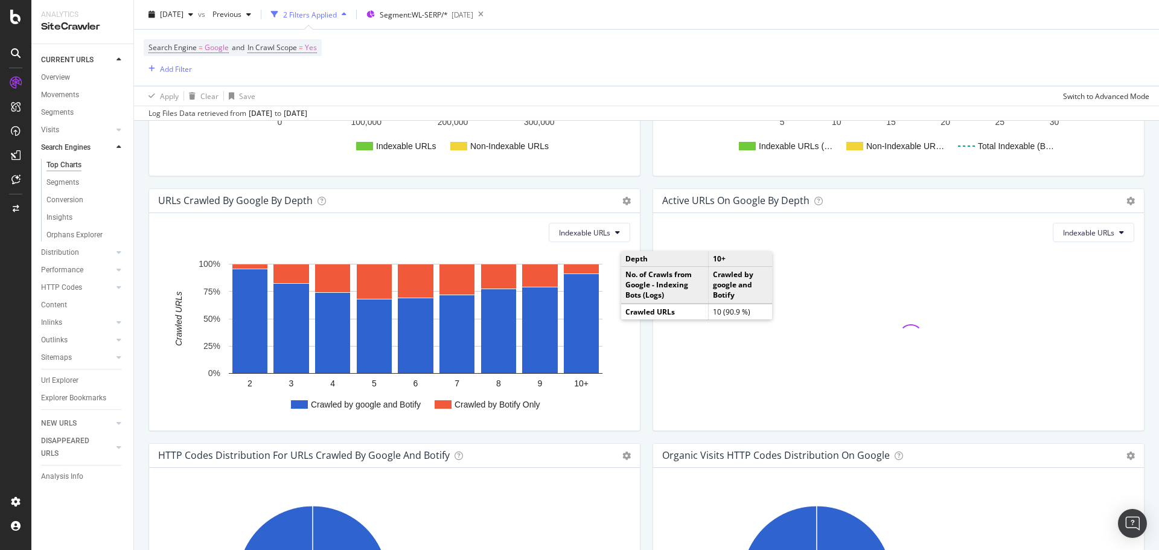
click at [641, 348] on div "URLs Crawled by google by depth Chart (by Value) Chart (by Percentage) Table Ex…" at bounding box center [394, 315] width 504 height 255
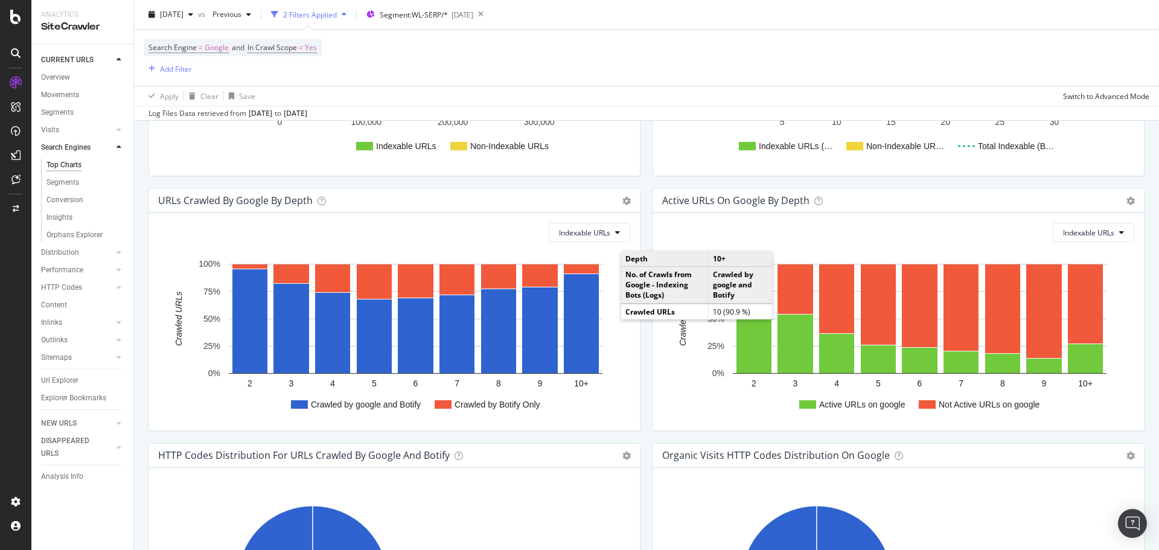
click at [647, 347] on div "Active URLs on google by depth Chart (by Value) Chart (by Percentage) Table Exp…" at bounding box center [899, 315] width 504 height 255
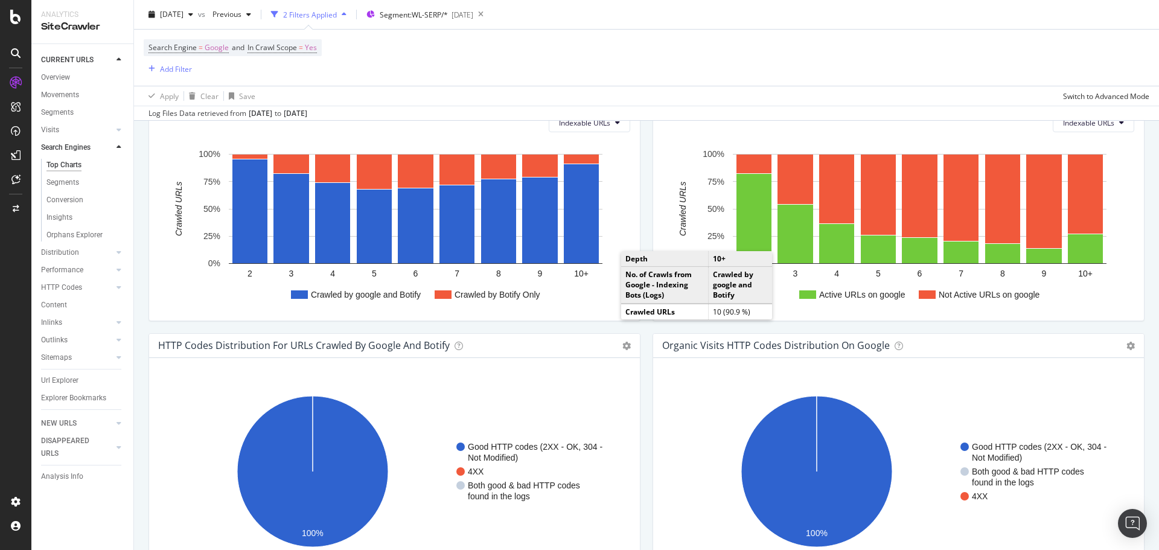
scroll to position [579, 0]
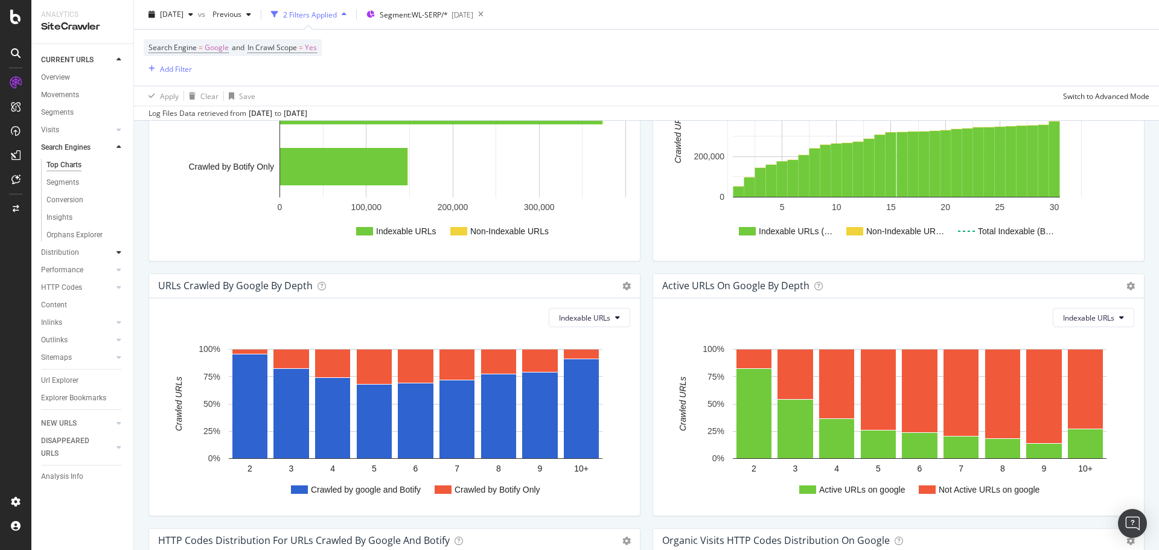
click at [117, 251] on icon at bounding box center [119, 252] width 5 height 7
click at [60, 181] on div "Top Charts" at bounding box center [64, 182] width 36 height 13
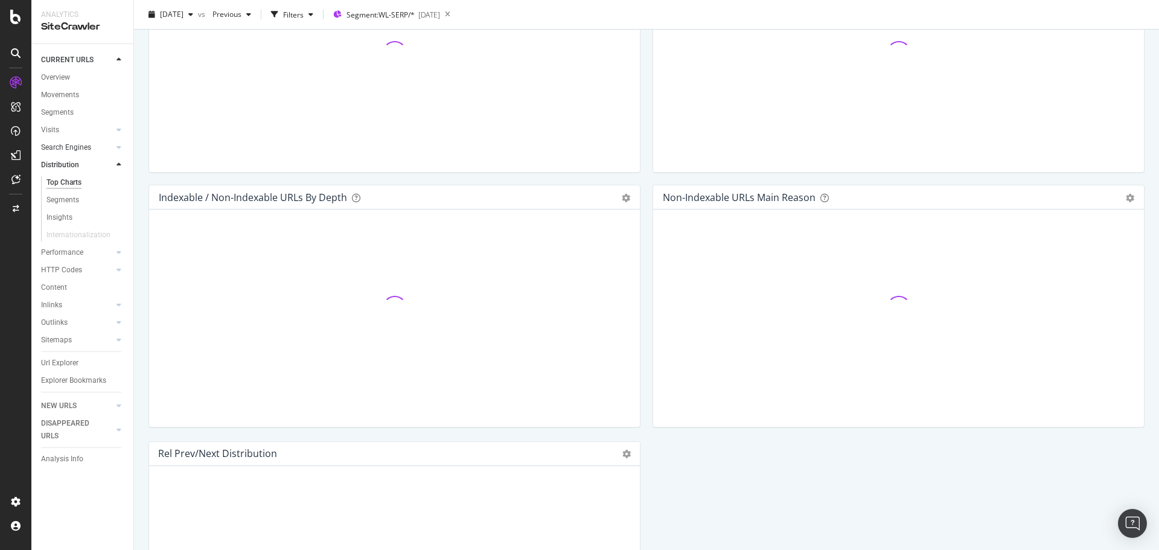
scroll to position [488, 0]
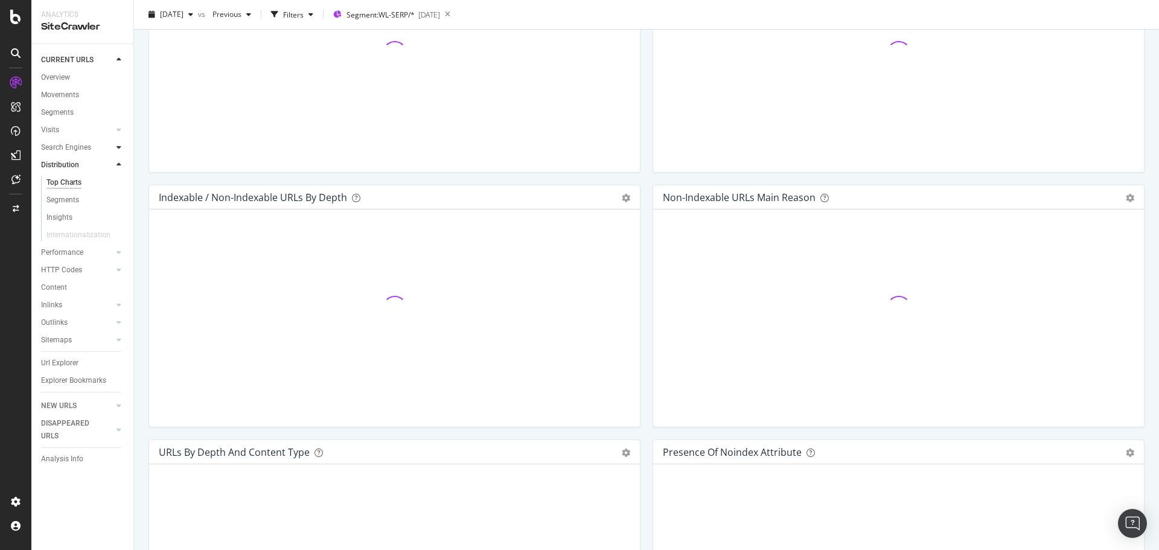
click at [118, 150] on icon at bounding box center [119, 147] width 5 height 7
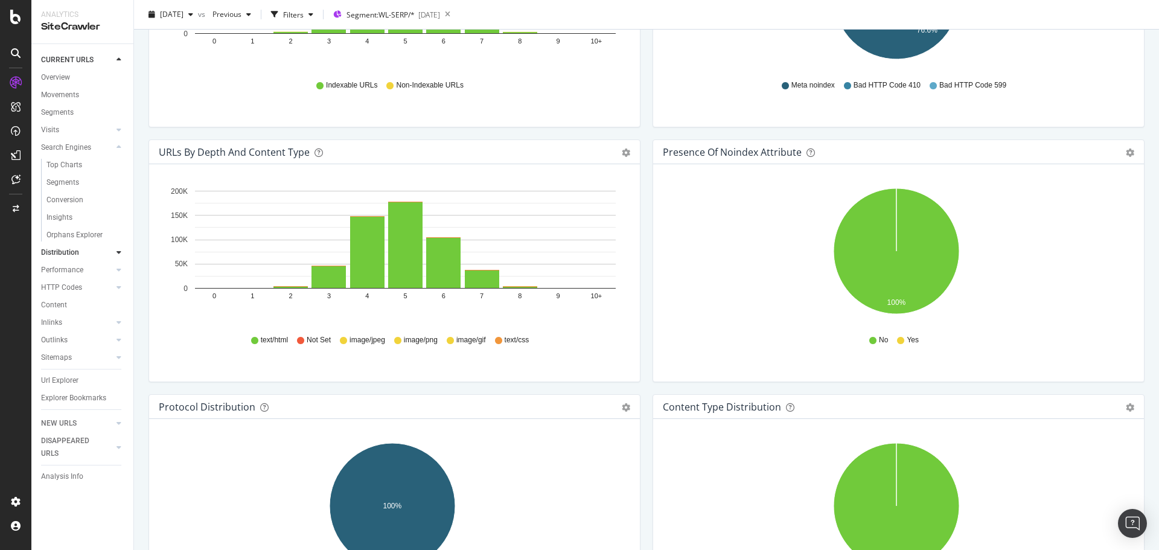
scroll to position [365, 0]
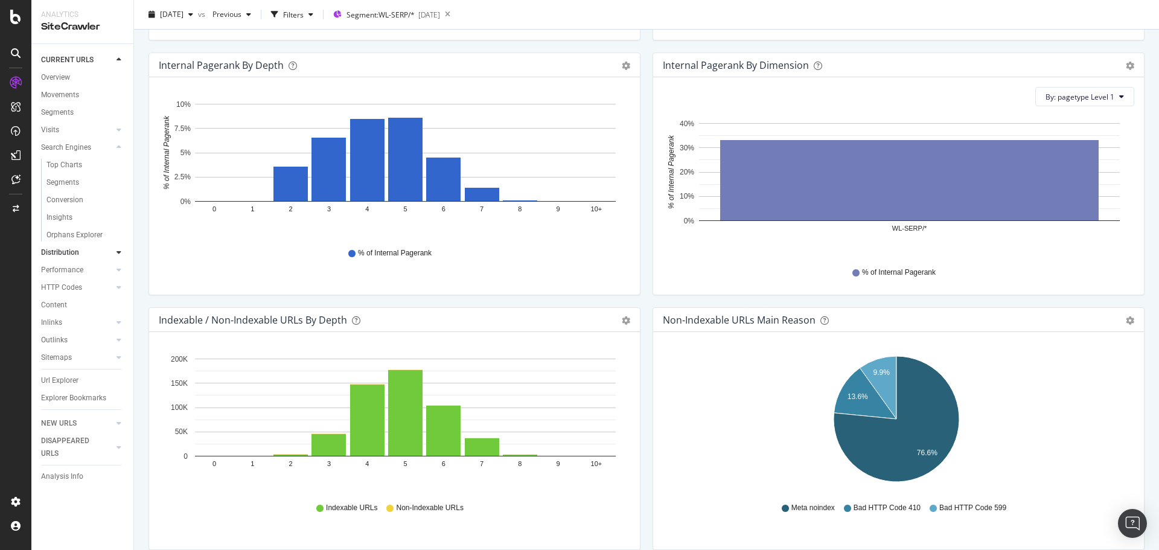
click at [117, 254] on icon at bounding box center [119, 252] width 5 height 7
click at [72, 199] on div "Segments" at bounding box center [62, 200] width 33 height 13
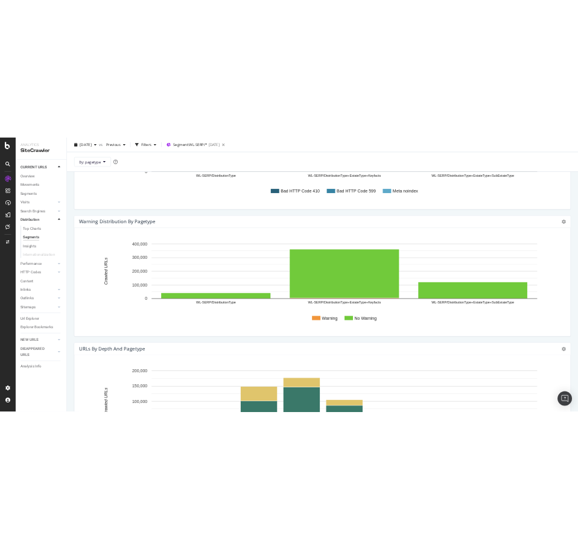
scroll to position [880, 0]
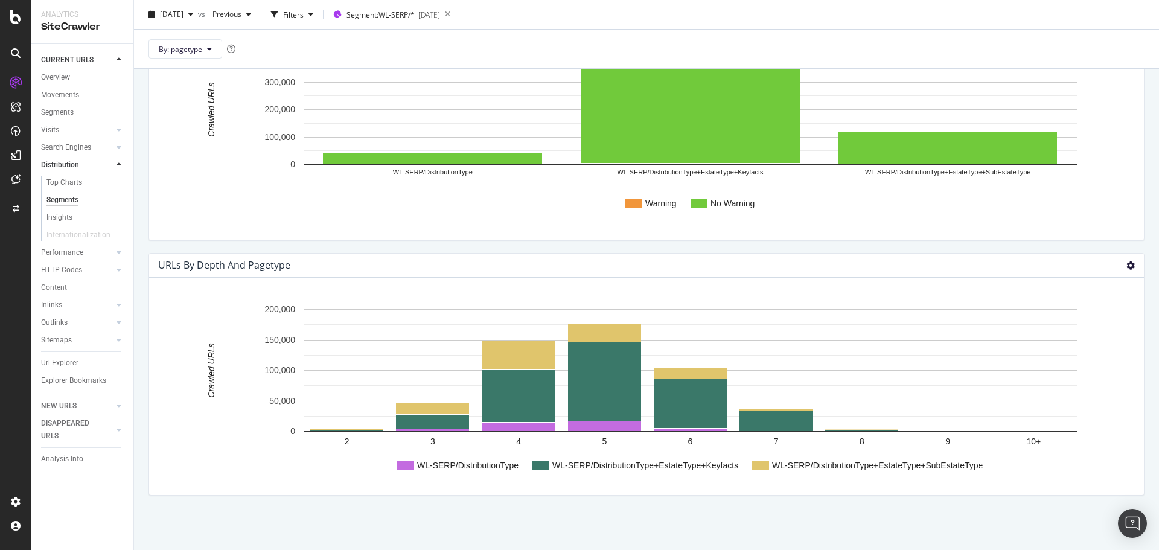
click at [1127, 264] on icon at bounding box center [1131, 265] width 8 height 8
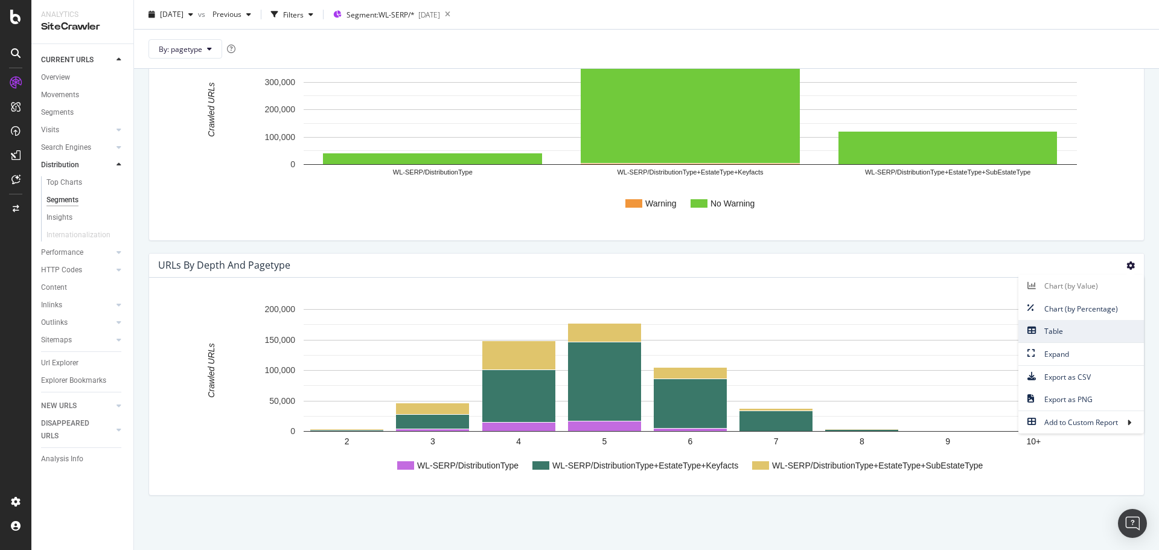
click at [1086, 334] on span "Table" at bounding box center [1082, 331] width 126 height 16
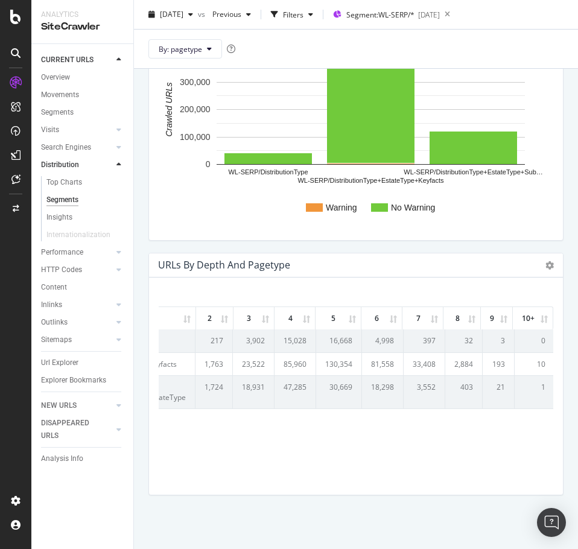
scroll to position [0, 161]
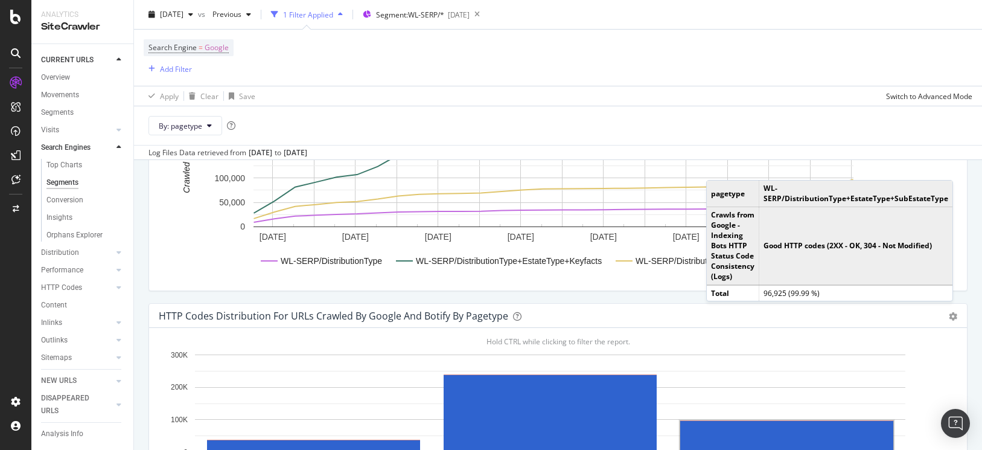
scroll to position [1026, 0]
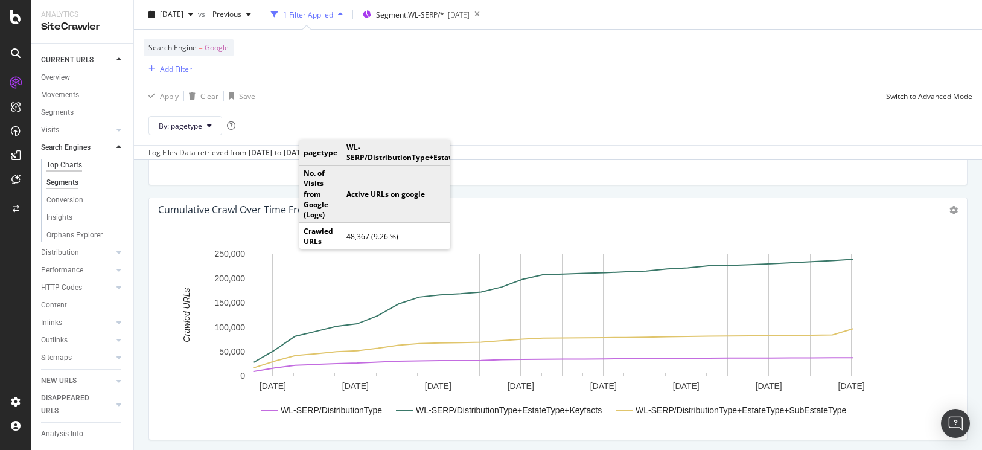
click at [70, 168] on div "Top Charts" at bounding box center [64, 165] width 36 height 13
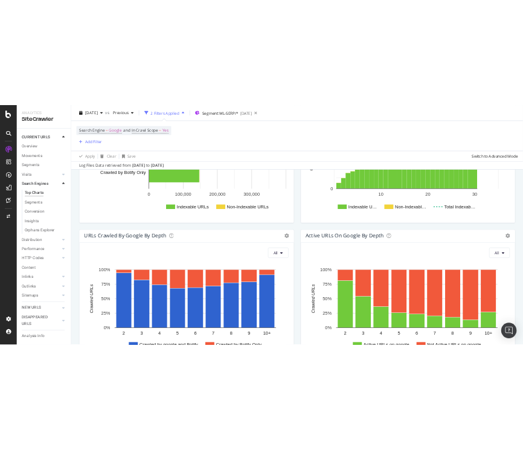
scroll to position [679, 0]
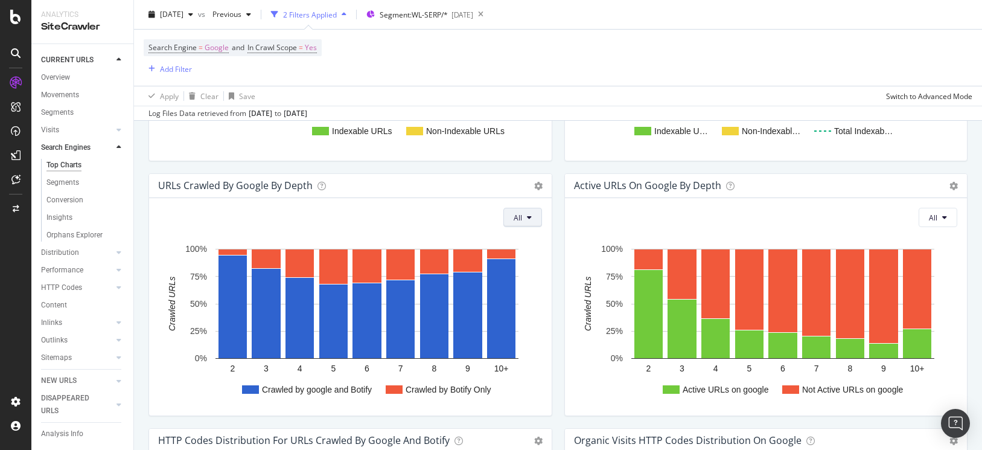
click at [527, 218] on icon at bounding box center [529, 217] width 5 height 7
click at [524, 261] on span "Indexable URLs" at bounding box center [544, 263] width 68 height 11
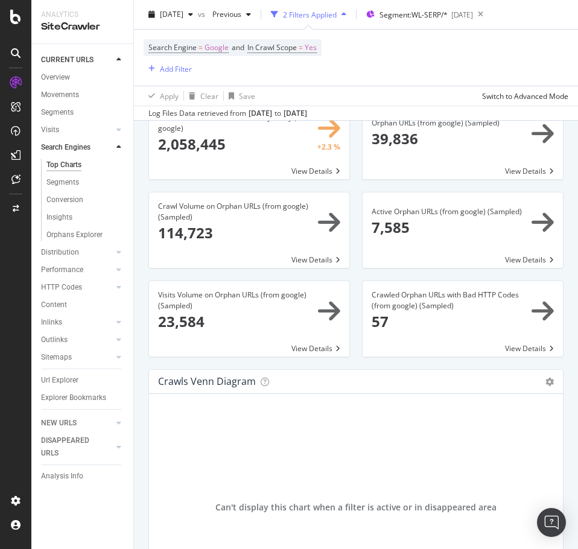
scroll to position [112, 0]
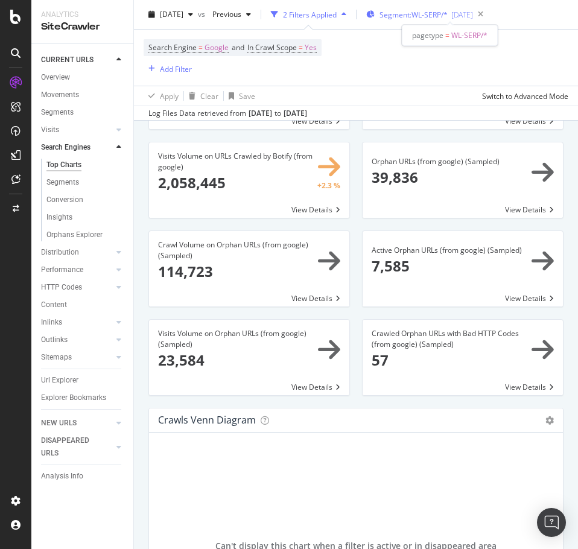
click at [448, 16] on span "Segment: WL-SERP/*" at bounding box center [414, 15] width 68 height 10
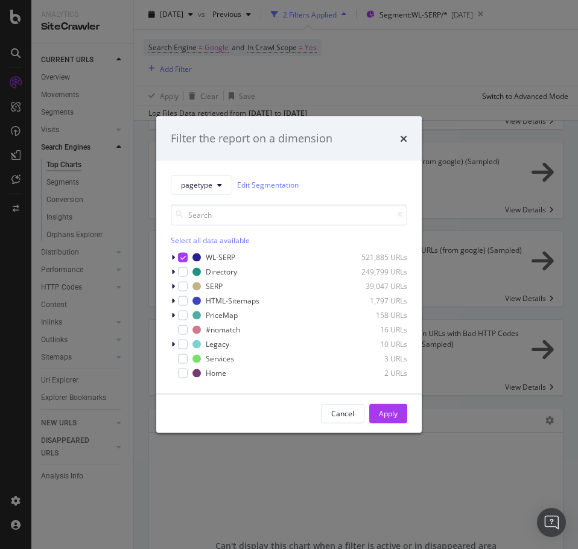
click at [497, 76] on div "Filter the report on a dimension pagetype Edit Segmentation Select all data ava…" at bounding box center [289, 274] width 578 height 549
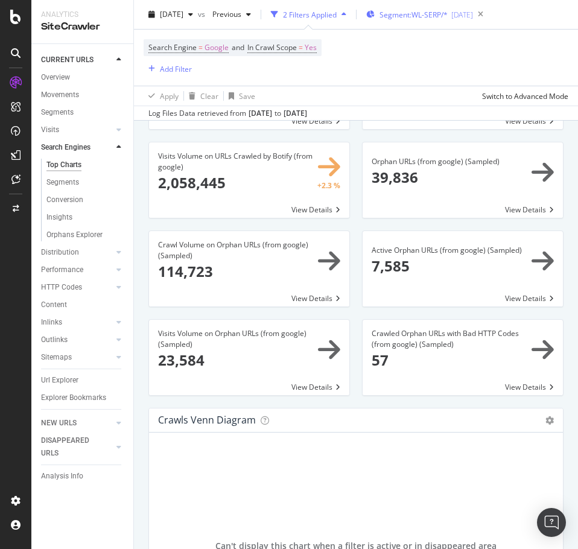
click at [425, 22] on div "Segment: WL-SERP/* [DATE]" at bounding box center [419, 14] width 107 height 18
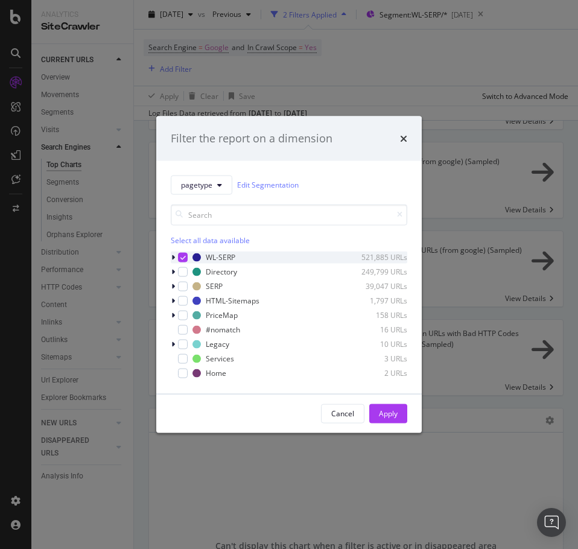
click at [174, 258] on icon "modal" at bounding box center [173, 257] width 4 height 7
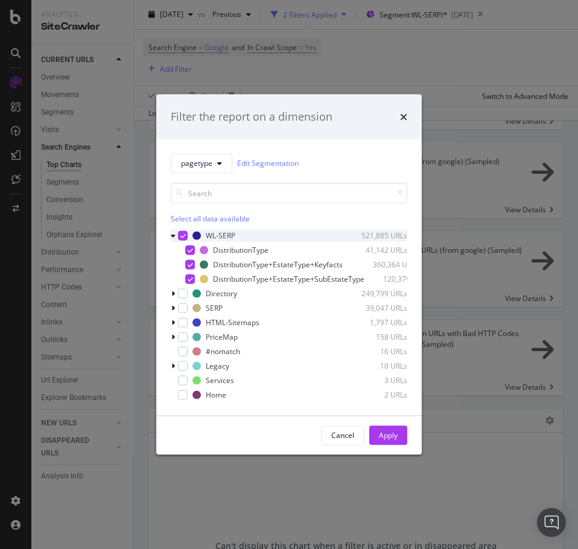
click at [181, 232] on icon "modal" at bounding box center [183, 235] width 5 height 6
click at [194, 245] on div "modal" at bounding box center [190, 250] width 10 height 10
click at [391, 441] on div "Apply" at bounding box center [388, 435] width 19 height 10
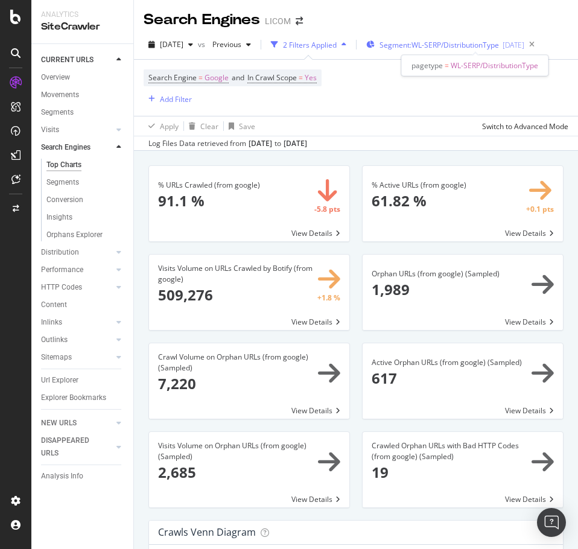
click at [426, 45] on span "Segment: WL-SERP/DistributionType" at bounding box center [440, 45] width 120 height 10
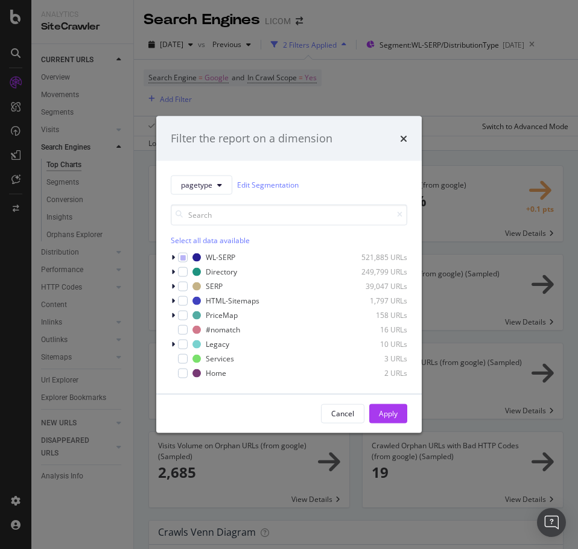
click at [169, 256] on div "pagetype Edit Segmentation Select all data available WL-SERP 521,885 URLs Direc…" at bounding box center [289, 277] width 266 height 233
click at [174, 256] on icon "modal" at bounding box center [173, 257] width 4 height 7
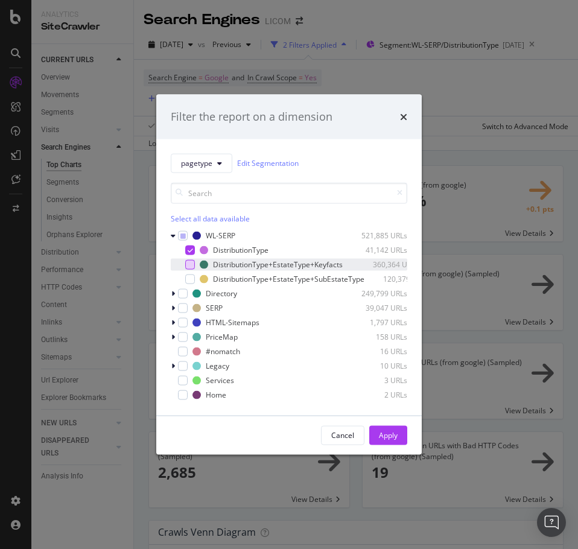
click at [189, 260] on div "modal" at bounding box center [190, 265] width 10 height 10
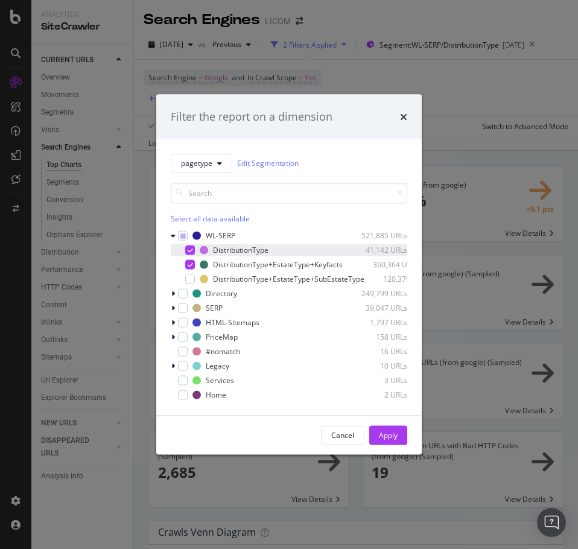
click at [189, 247] on icon "modal" at bounding box center [190, 250] width 5 height 6
click at [398, 436] on button "Apply" at bounding box center [388, 435] width 38 height 19
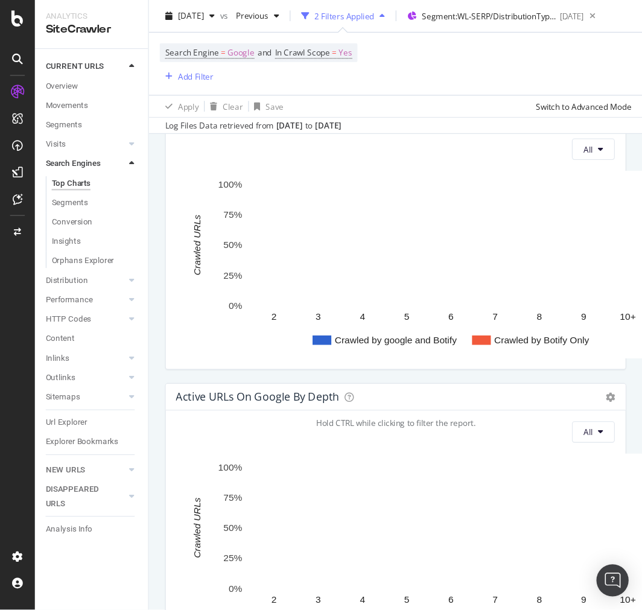
scroll to position [1449, 0]
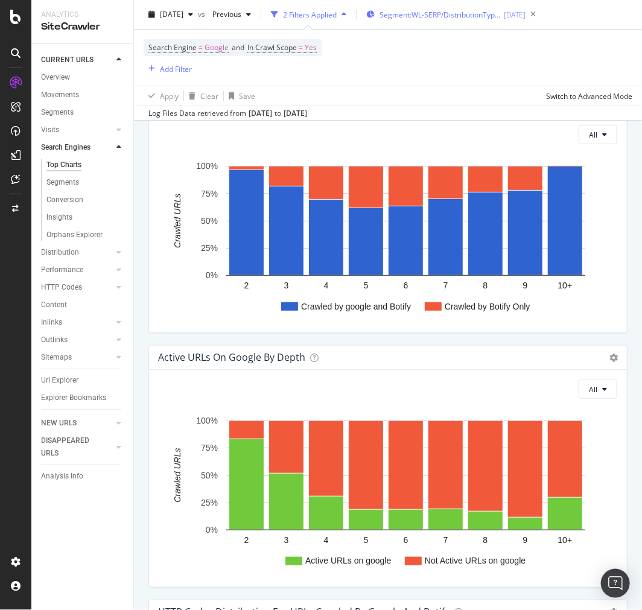
click at [472, 12] on span "Segment: WL-SERP/DistributionType+EstateType+Keyfacts" at bounding box center [440, 15] width 121 height 10
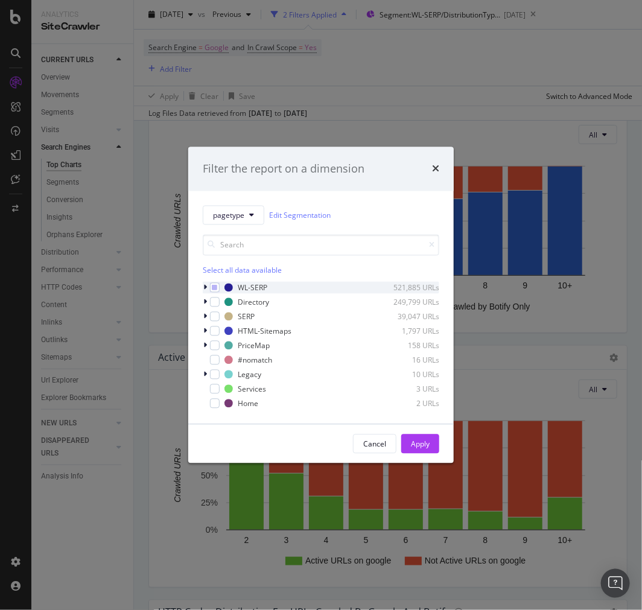
click at [206, 288] on icon "modal" at bounding box center [205, 287] width 4 height 7
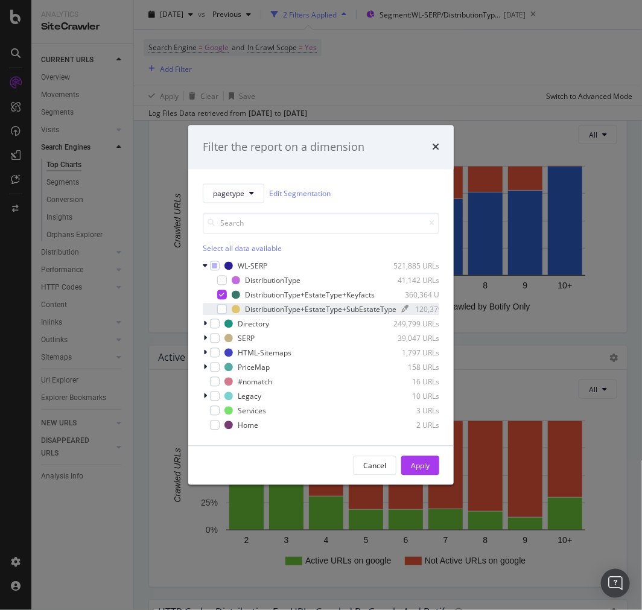
click at [333, 304] on div "DistributionType+EstateType+SubEstateType" at bounding box center [321, 309] width 152 height 10
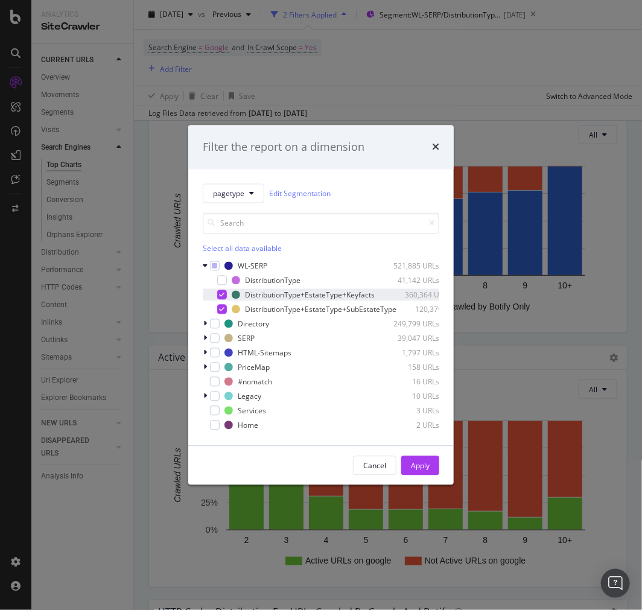
click at [218, 292] on div "modal" at bounding box center [222, 295] width 10 height 10
click at [424, 471] on div "Apply" at bounding box center [420, 466] width 19 height 10
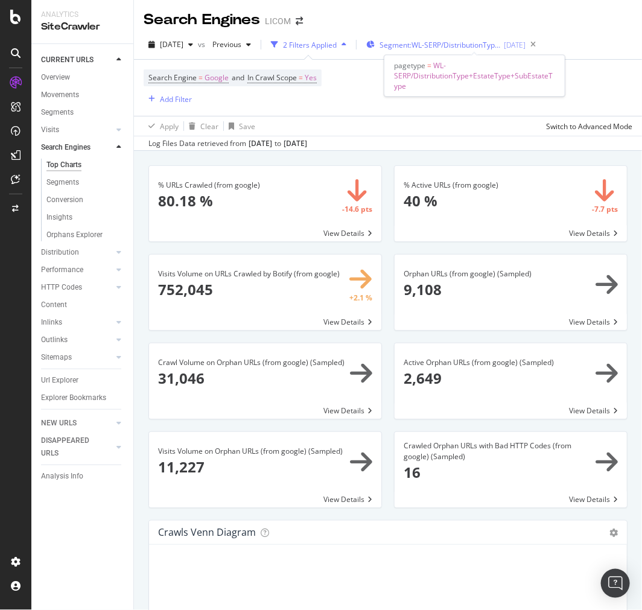
click at [484, 46] on span "Segment: WL-SERP/DistributionType+EstateType+SubEstateType" at bounding box center [440, 45] width 121 height 10
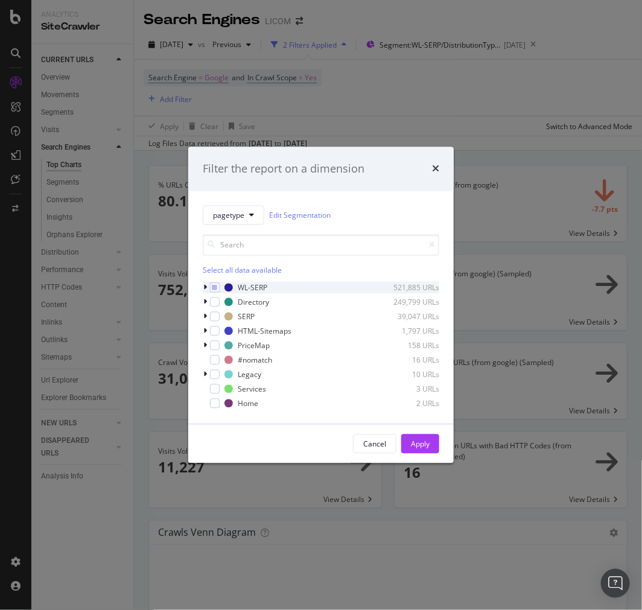
click at [206, 287] on icon "modal" at bounding box center [205, 287] width 4 height 7
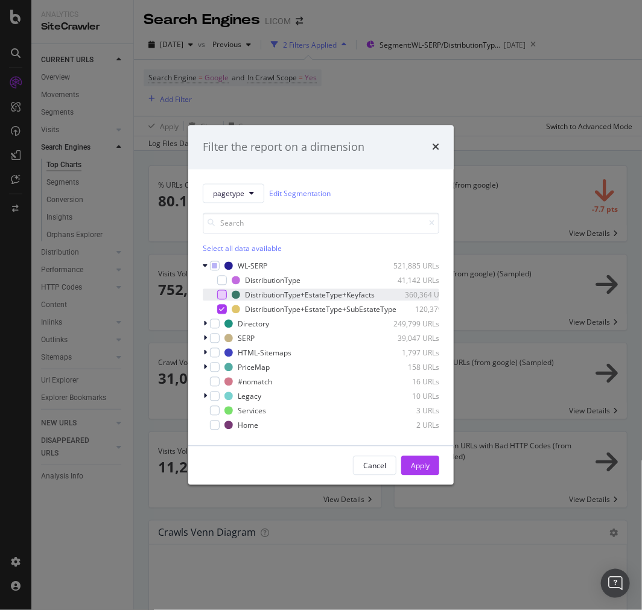
click at [223, 290] on div "modal" at bounding box center [222, 295] width 10 height 10
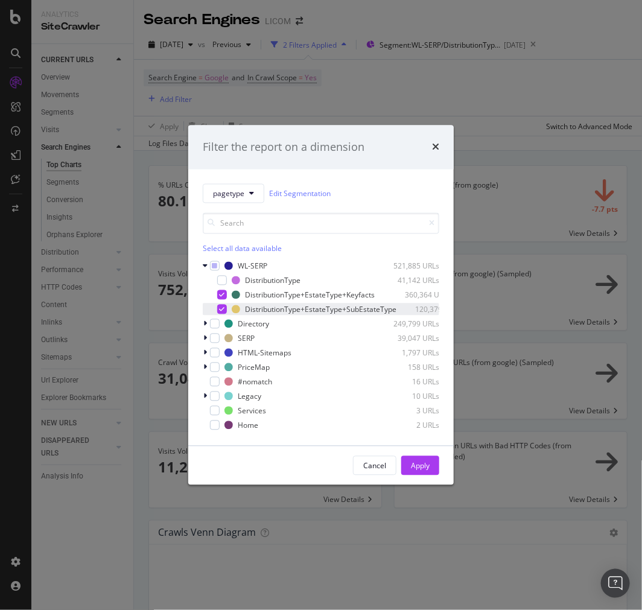
click at [224, 305] on div "modal" at bounding box center [222, 310] width 10 height 10
click at [413, 469] on div "Apply" at bounding box center [420, 466] width 19 height 10
